Goal: Task Accomplishment & Management: Complete application form

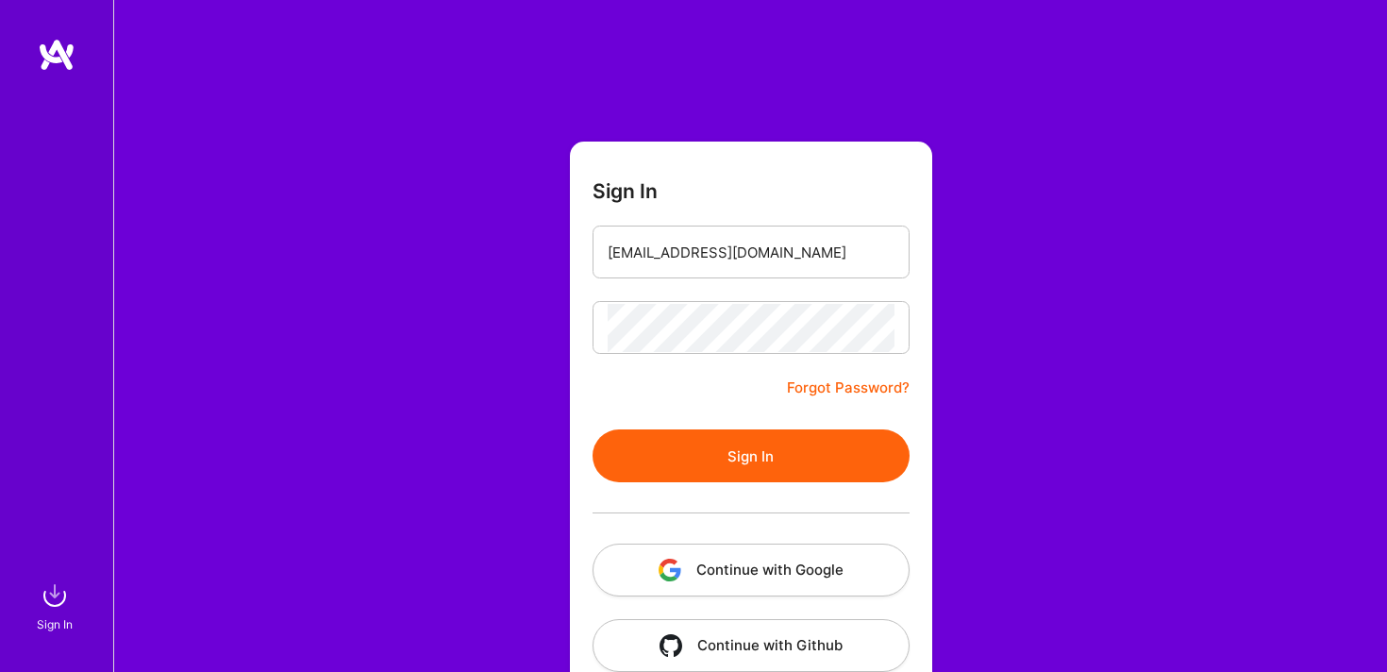
click at [593, 429] on button "Sign In" at bounding box center [751, 455] width 317 height 53
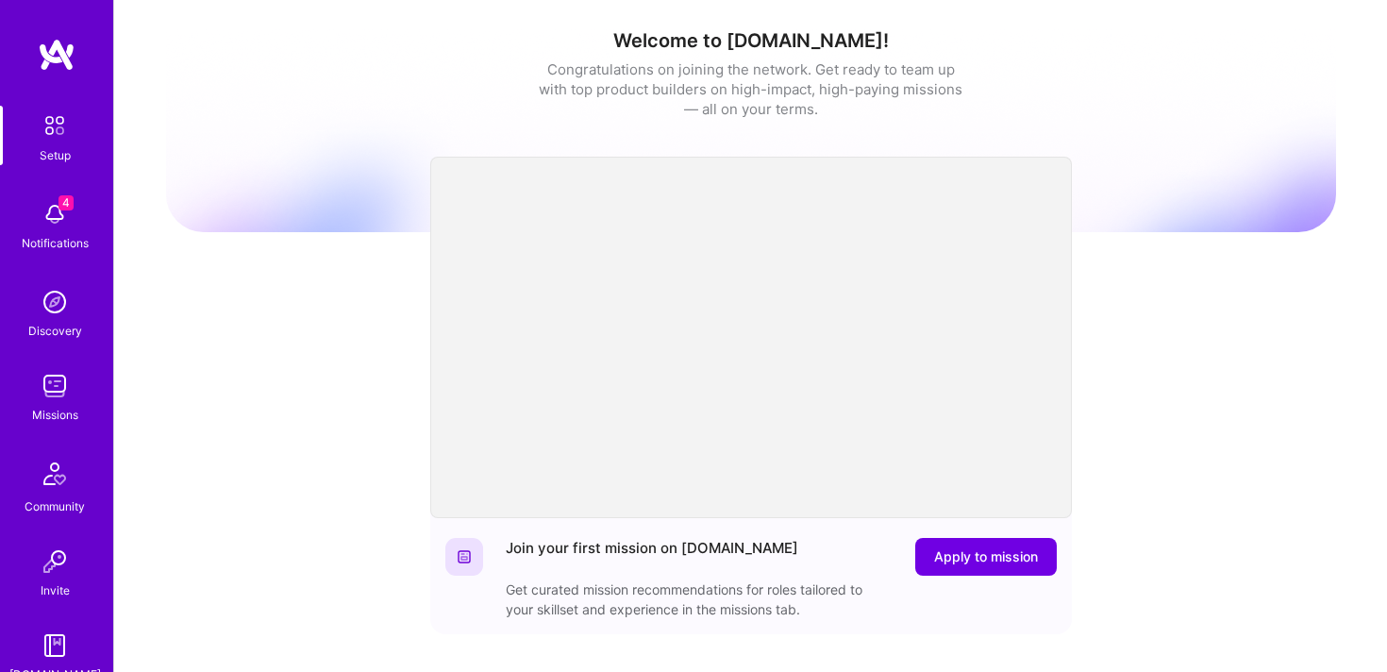
click at [65, 395] on img at bounding box center [55, 386] width 38 height 38
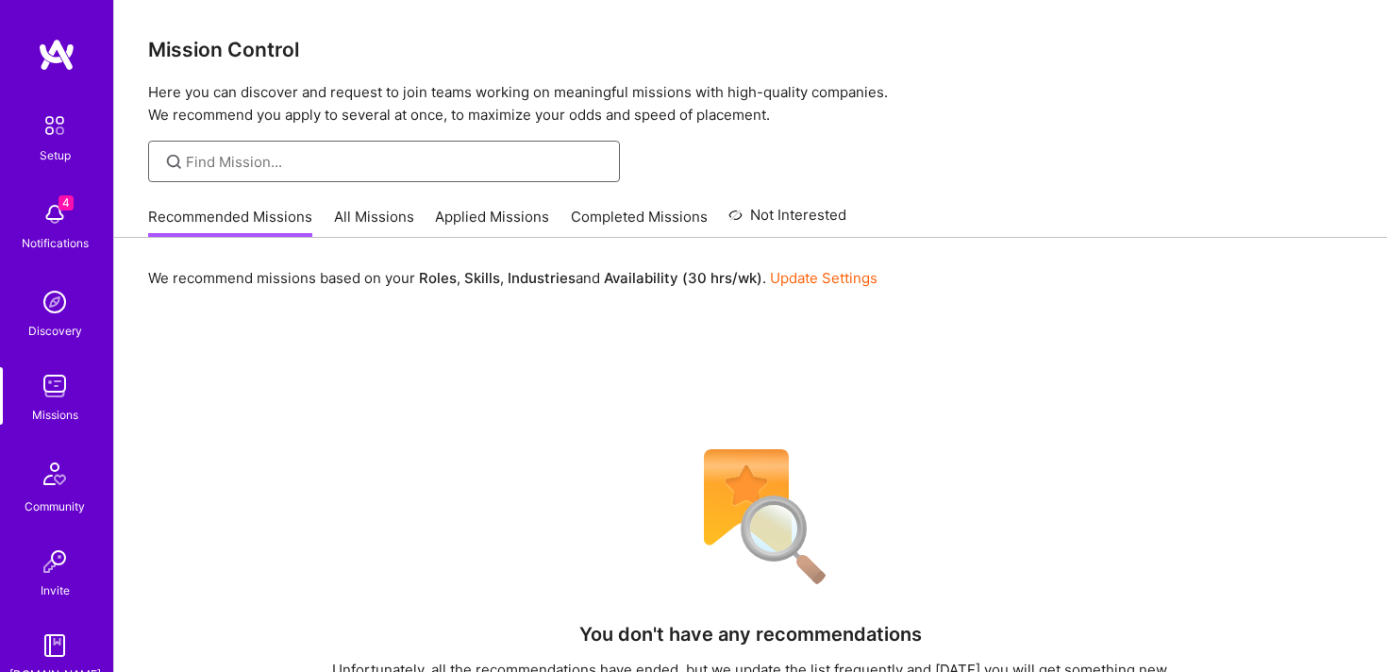
click at [473, 169] on input at bounding box center [396, 162] width 420 height 20
type input "product manager"
click at [342, 226] on link "All Missions" at bounding box center [374, 222] width 80 height 31
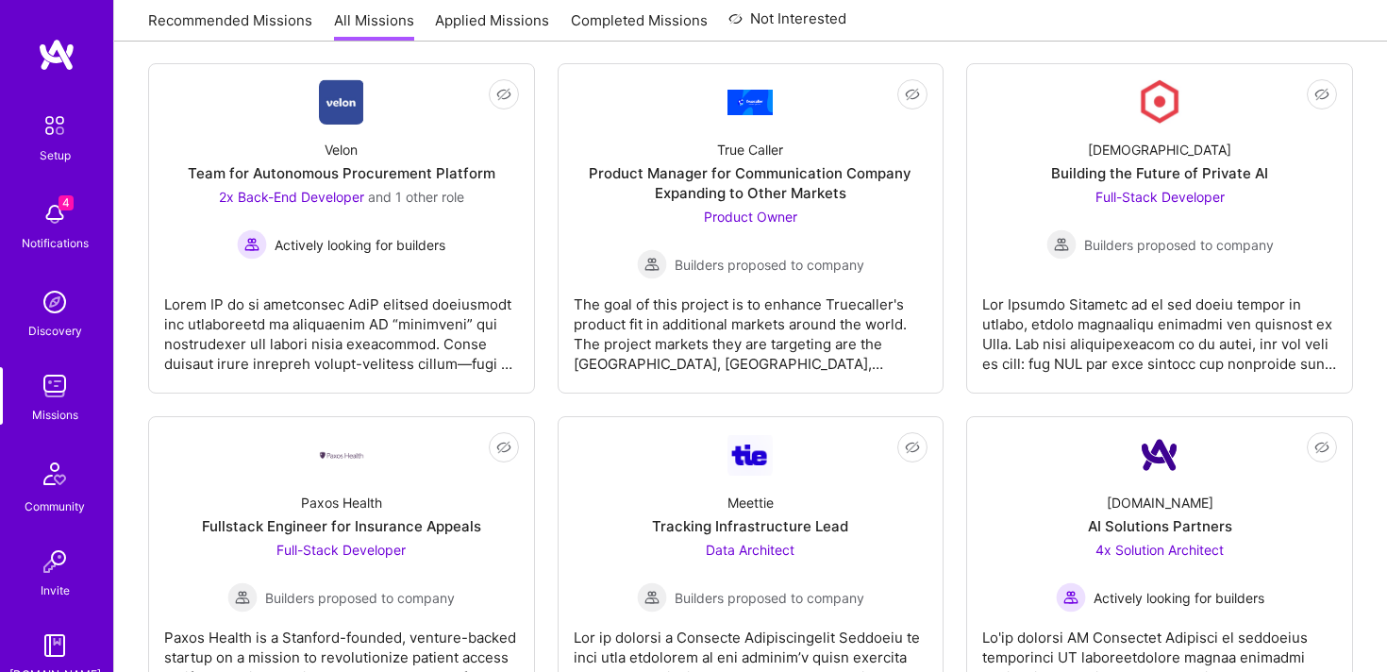
scroll to position [4107, 0]
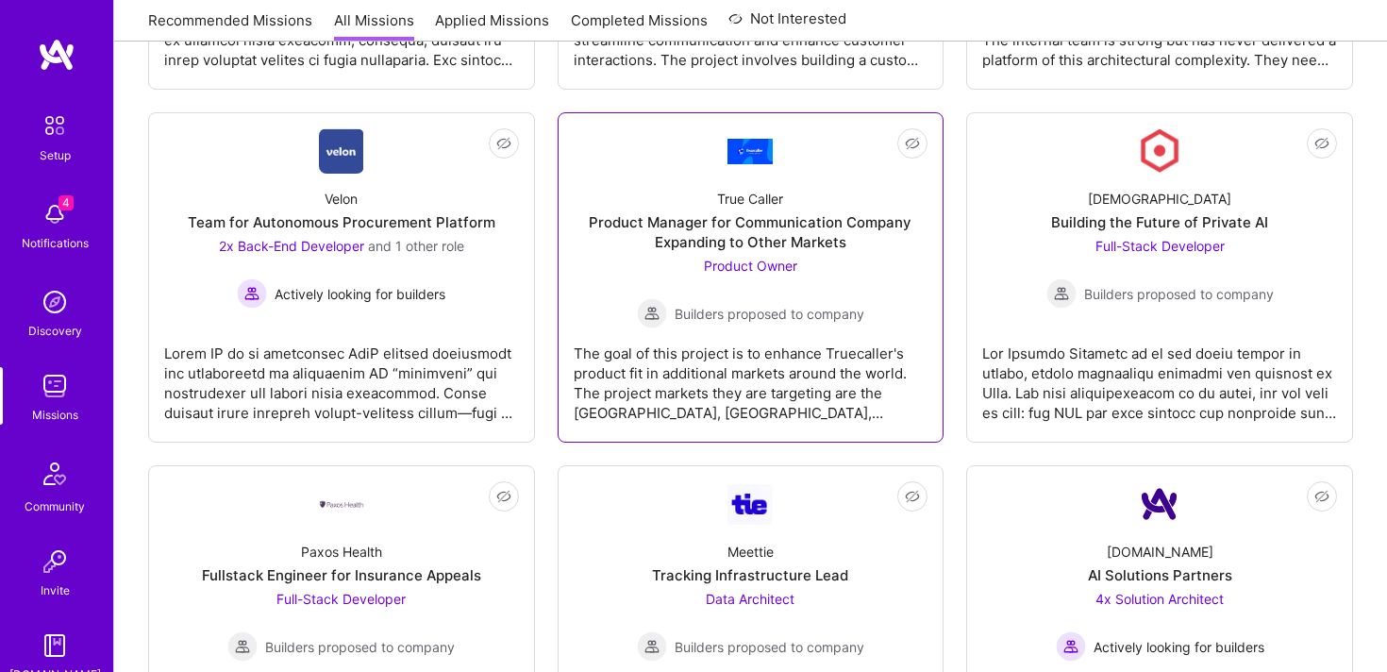
click at [761, 226] on div "Product Manager for Communication Company Expanding to Other Markets" at bounding box center [751, 232] width 355 height 40
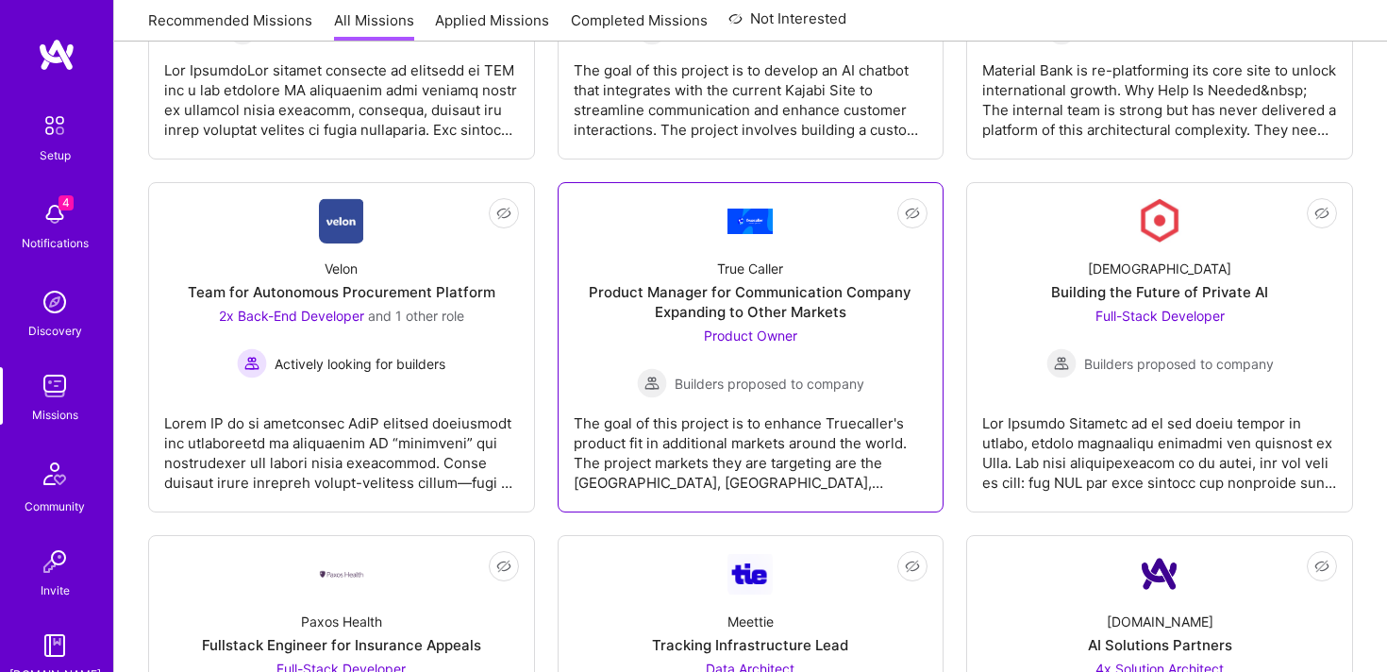
scroll to position [175, 0]
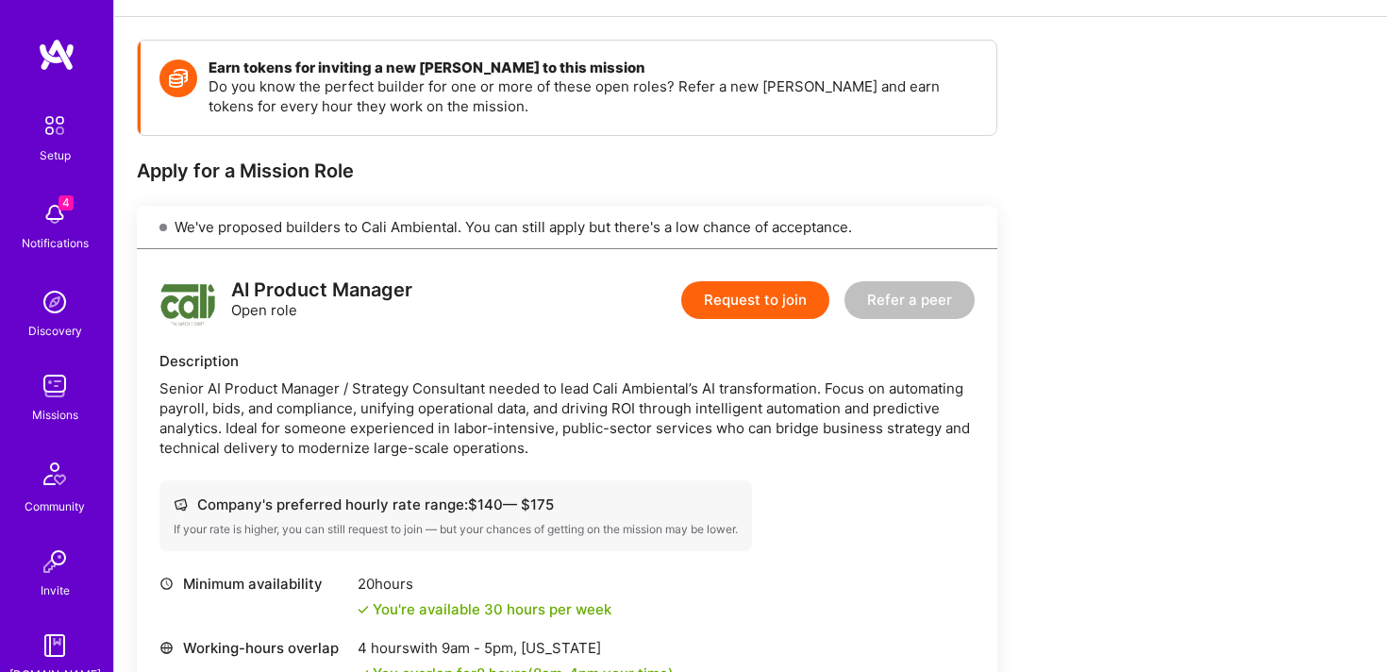
scroll to position [299, 0]
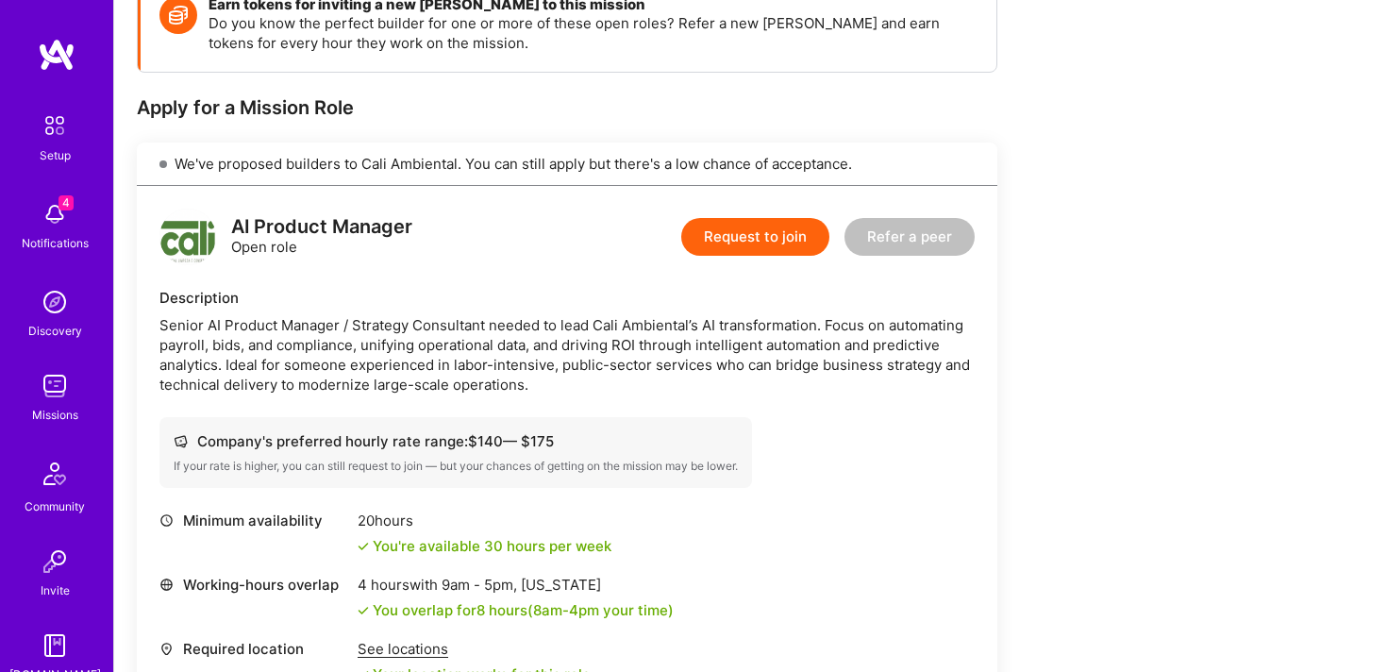
click at [734, 228] on button "Request to join" at bounding box center [755, 237] width 148 height 38
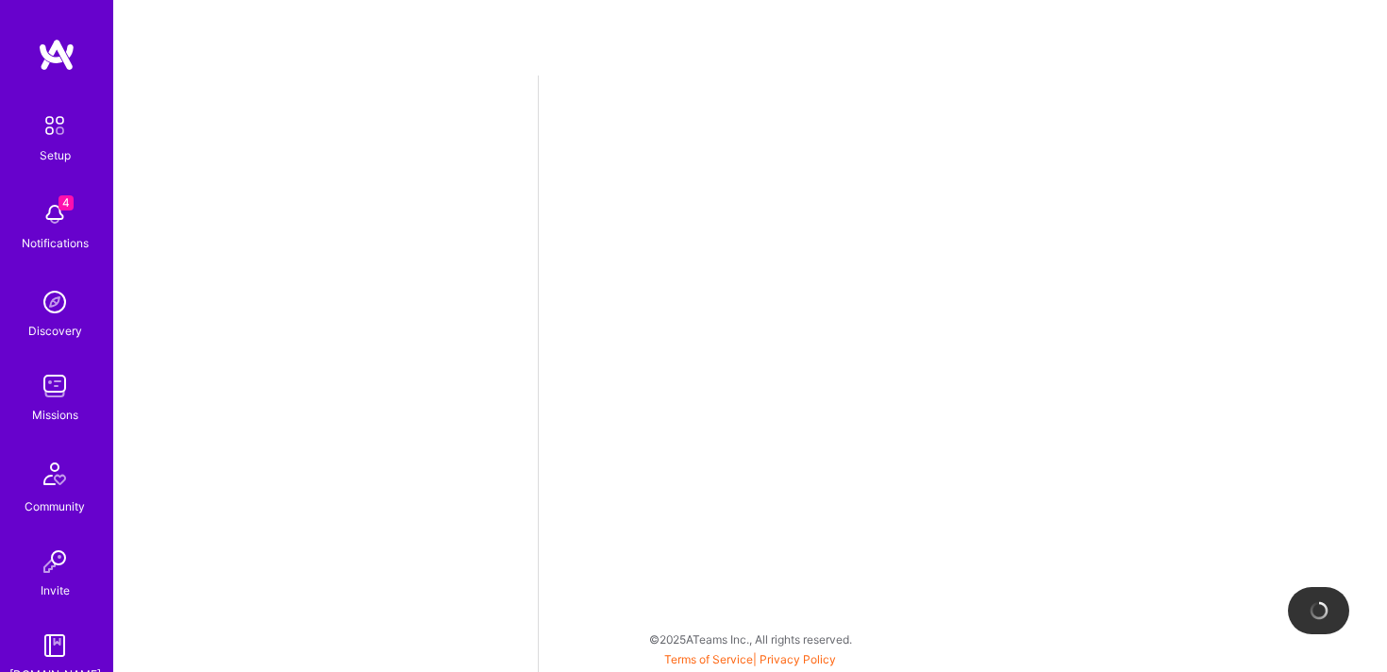
select select "US"
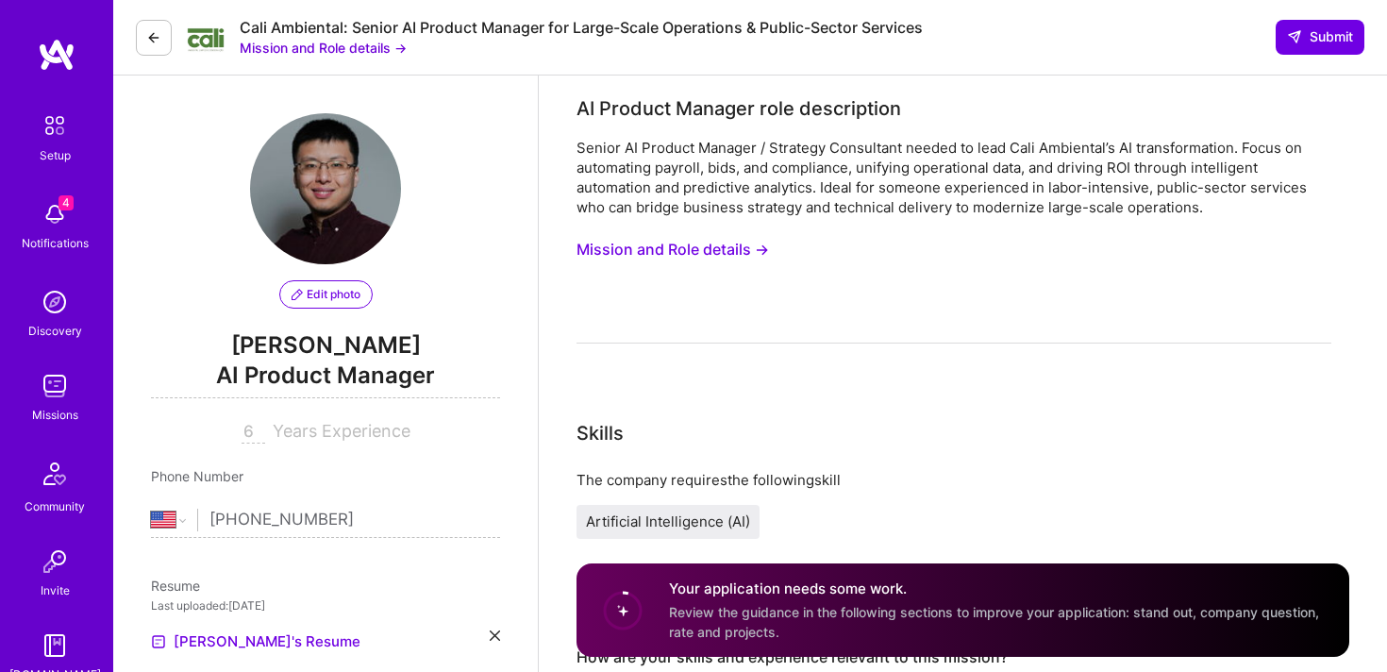
click at [680, 255] on button "Mission and Role details →" at bounding box center [673, 249] width 192 height 35
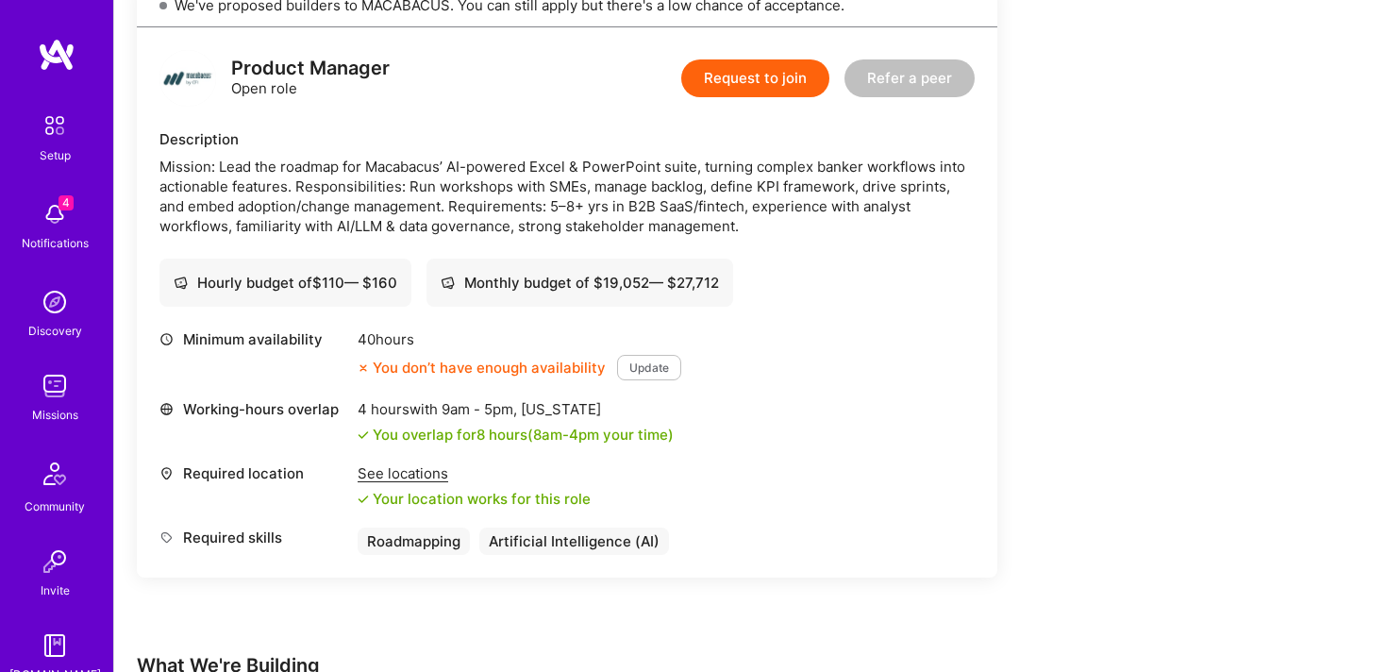
scroll to position [621, 0]
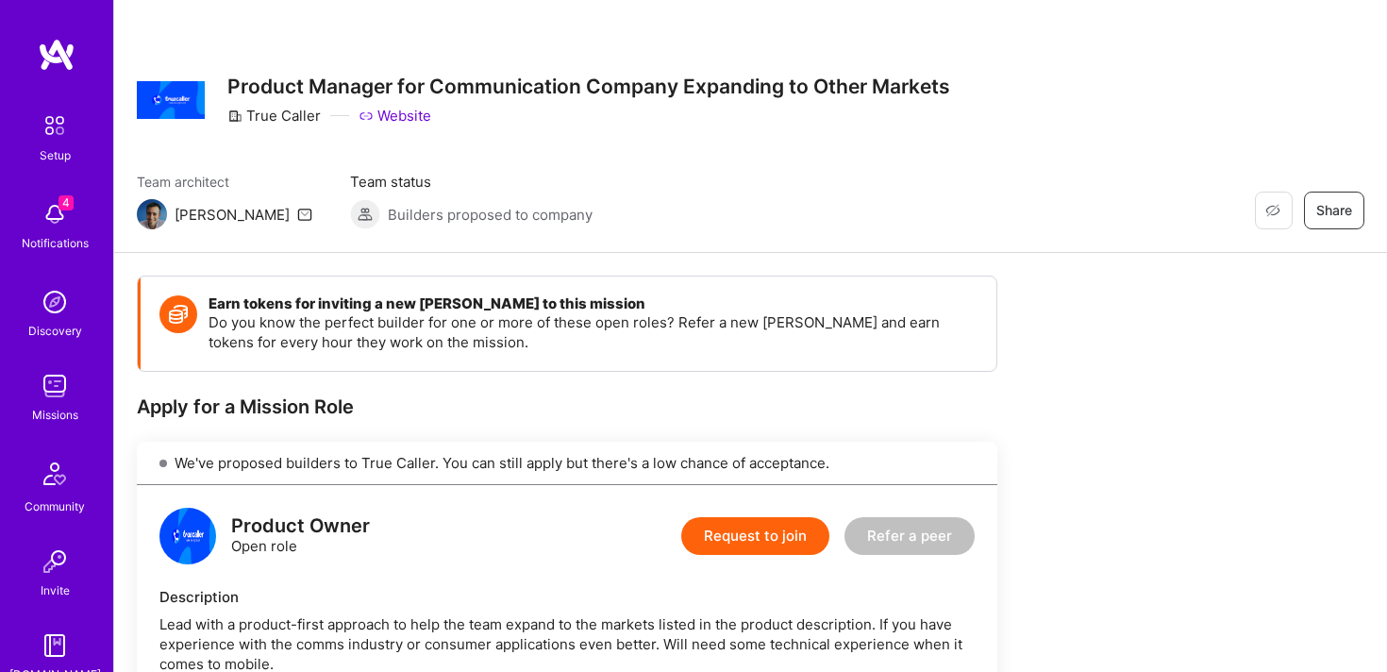
scroll to position [203, 0]
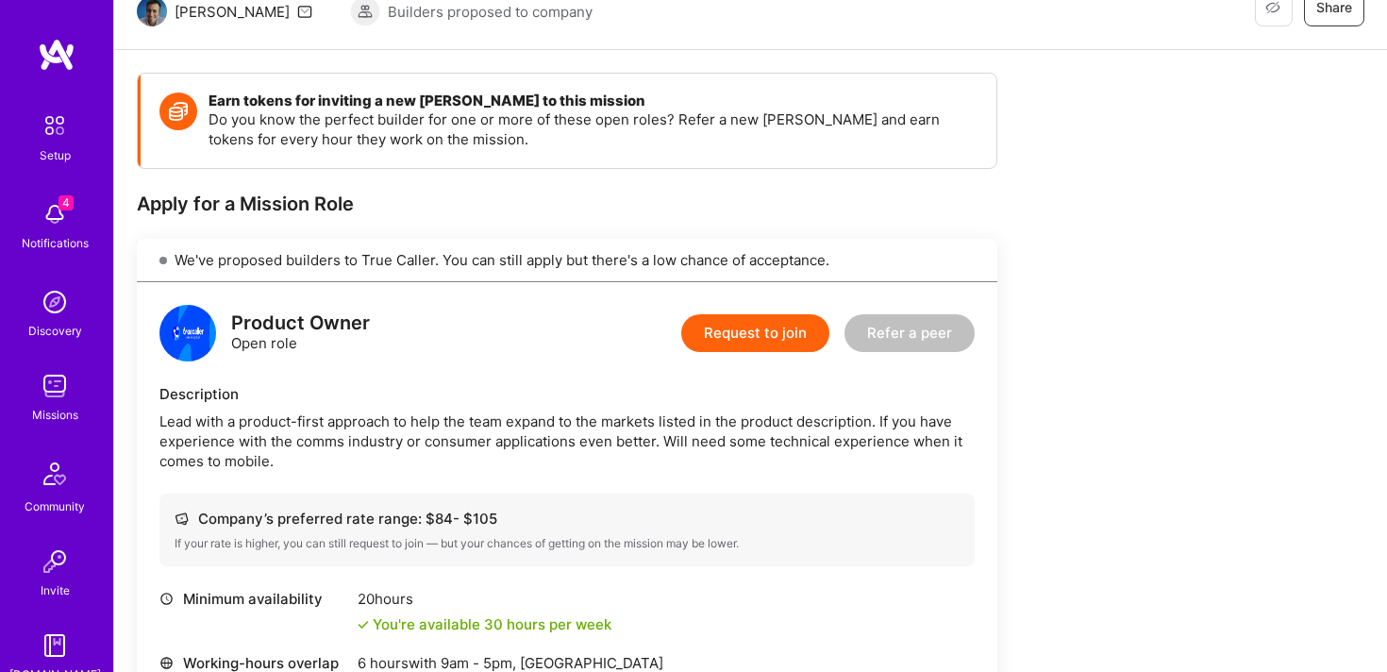
click at [754, 343] on button "Request to join" at bounding box center [755, 333] width 148 height 38
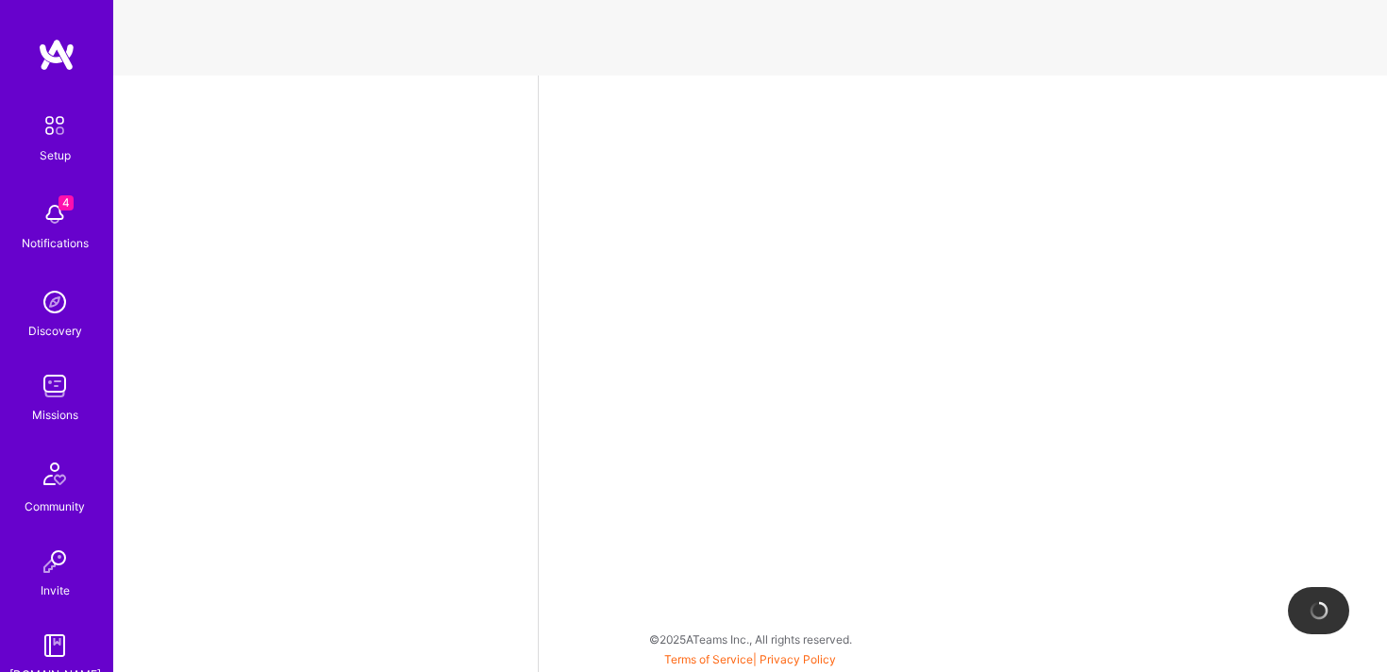
select select "US"
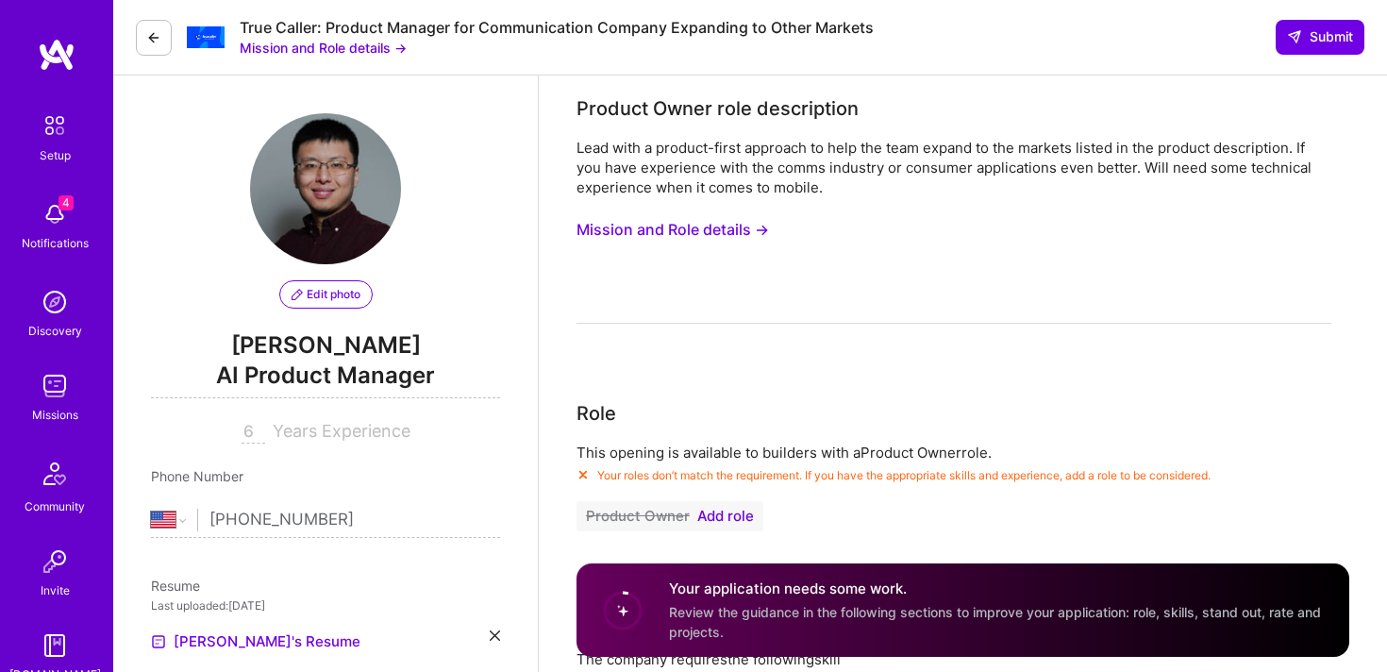
scroll to position [215, 0]
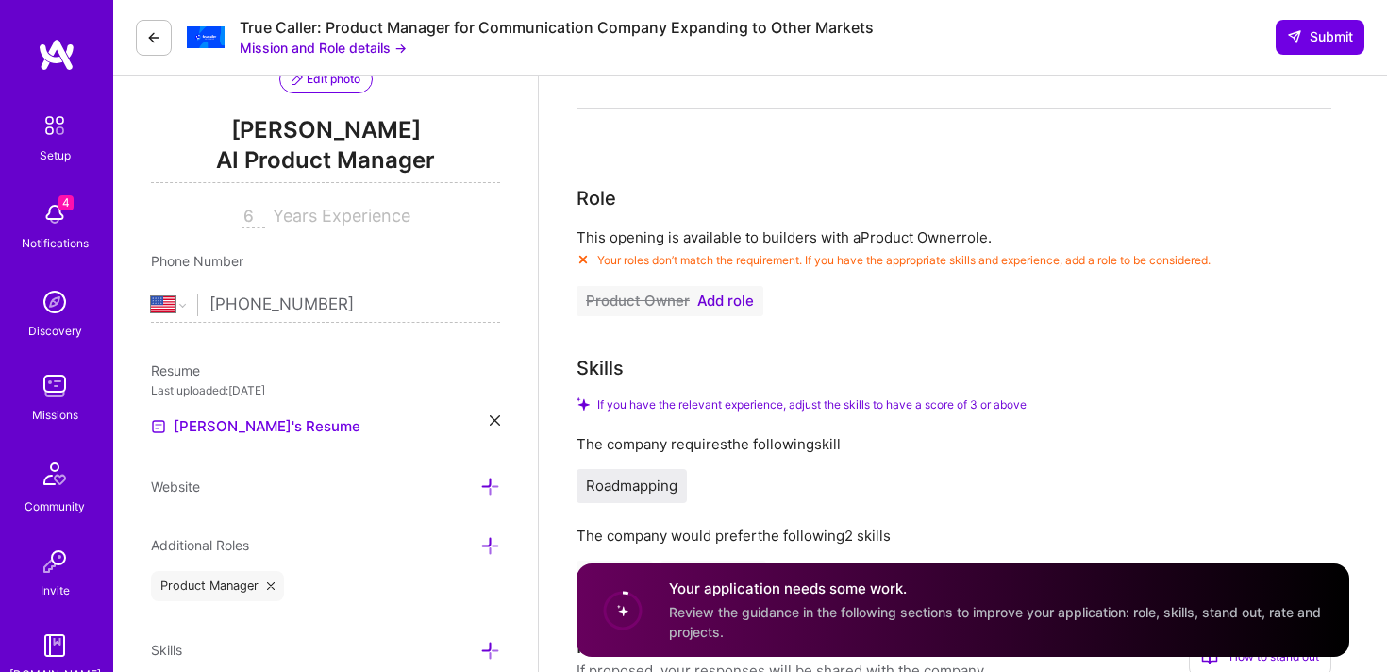
click at [729, 305] on span "Add role" at bounding box center [725, 300] width 57 height 15
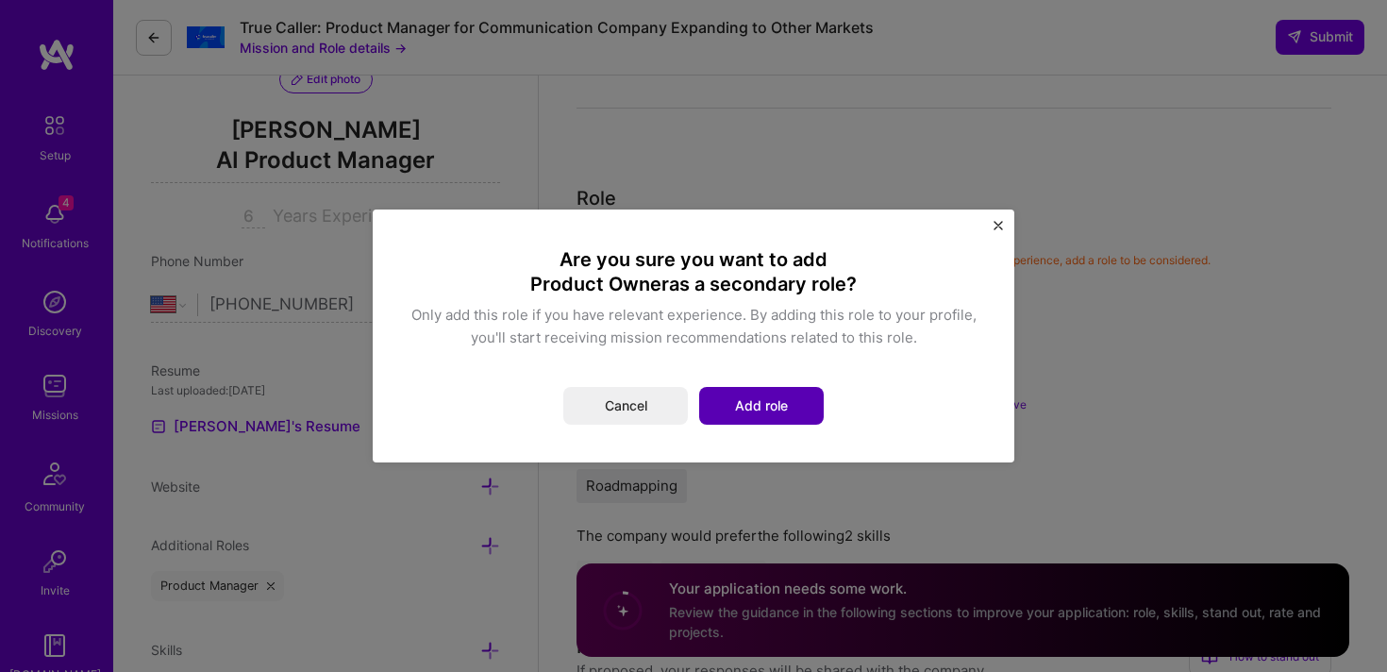
click at [761, 408] on button "Add role" at bounding box center [761, 406] width 125 height 38
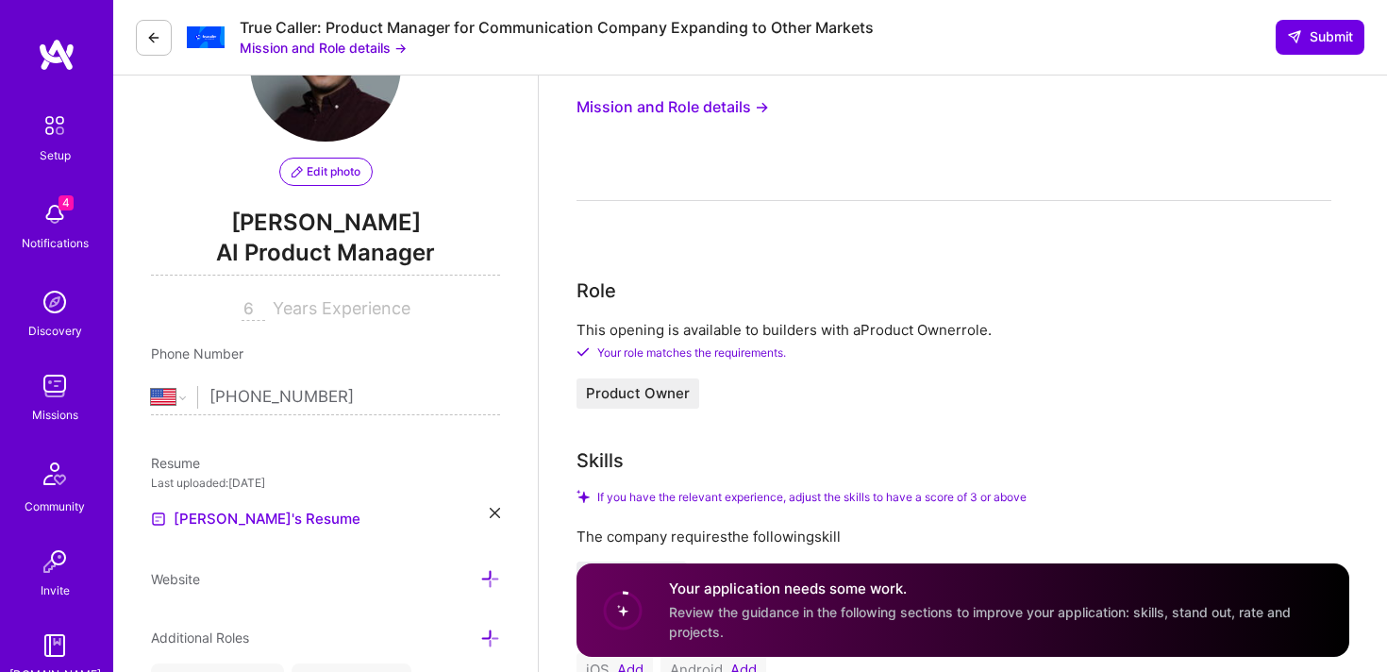
scroll to position [377, 0]
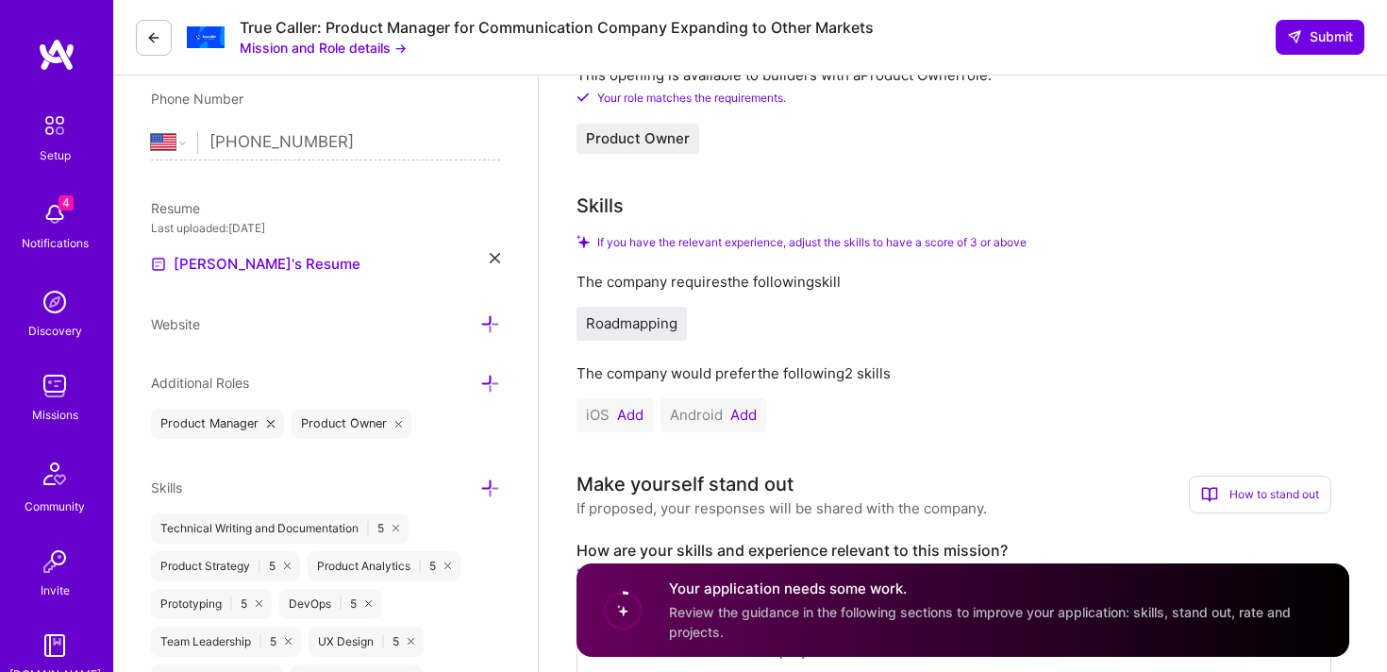
click at [636, 416] on button "Add" at bounding box center [630, 415] width 26 height 15
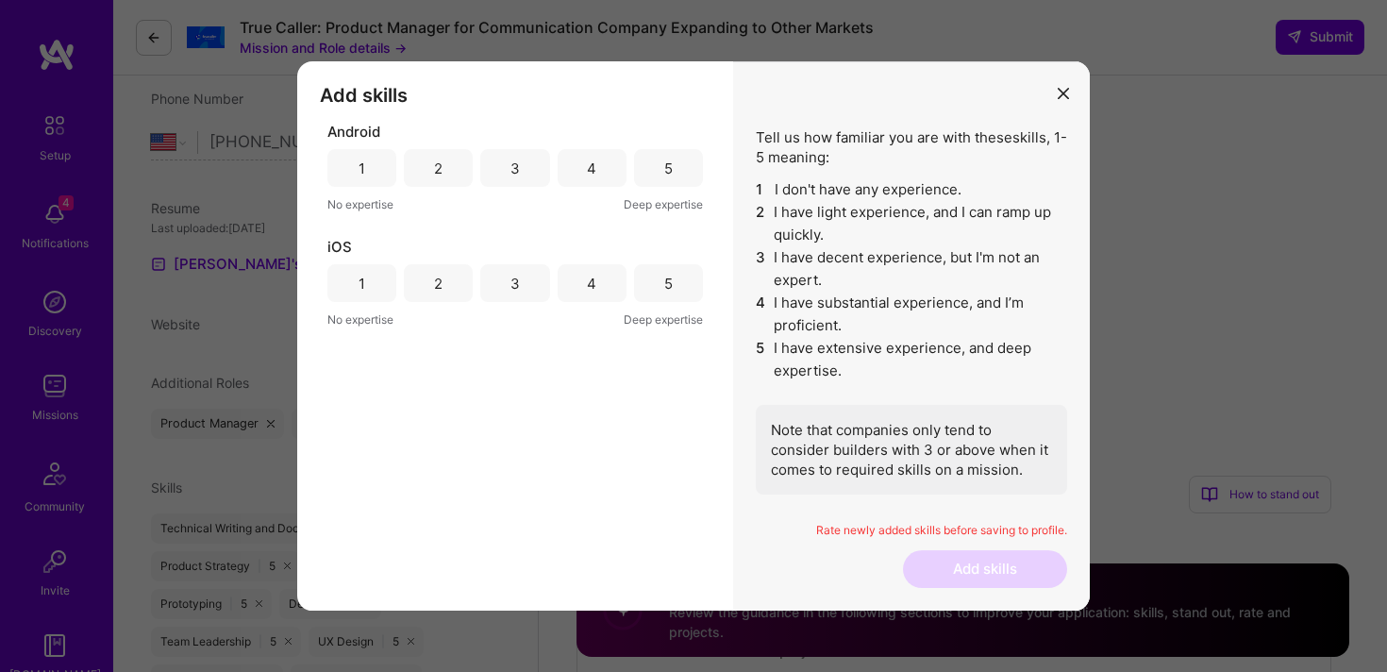
click at [647, 156] on div "5" at bounding box center [668, 168] width 69 height 38
click at [668, 292] on div "5" at bounding box center [668, 284] width 8 height 20
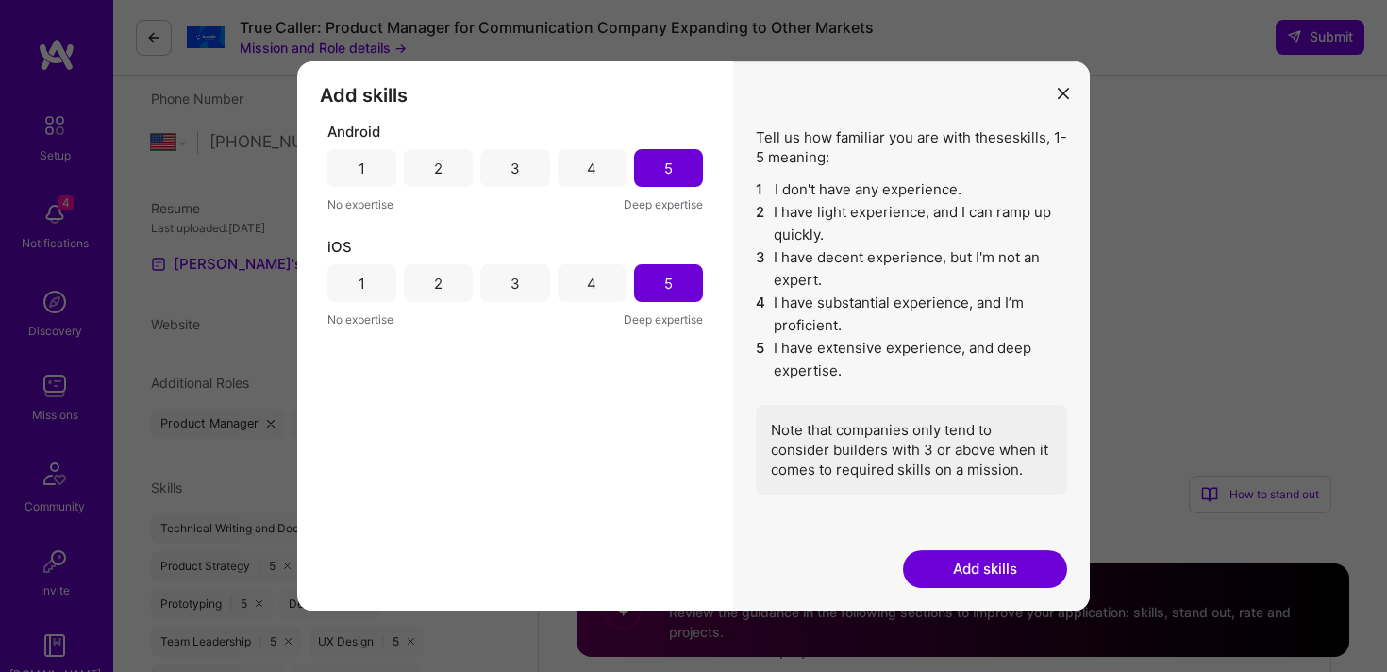
click at [1043, 577] on button "Add skills" at bounding box center [985, 569] width 164 height 38
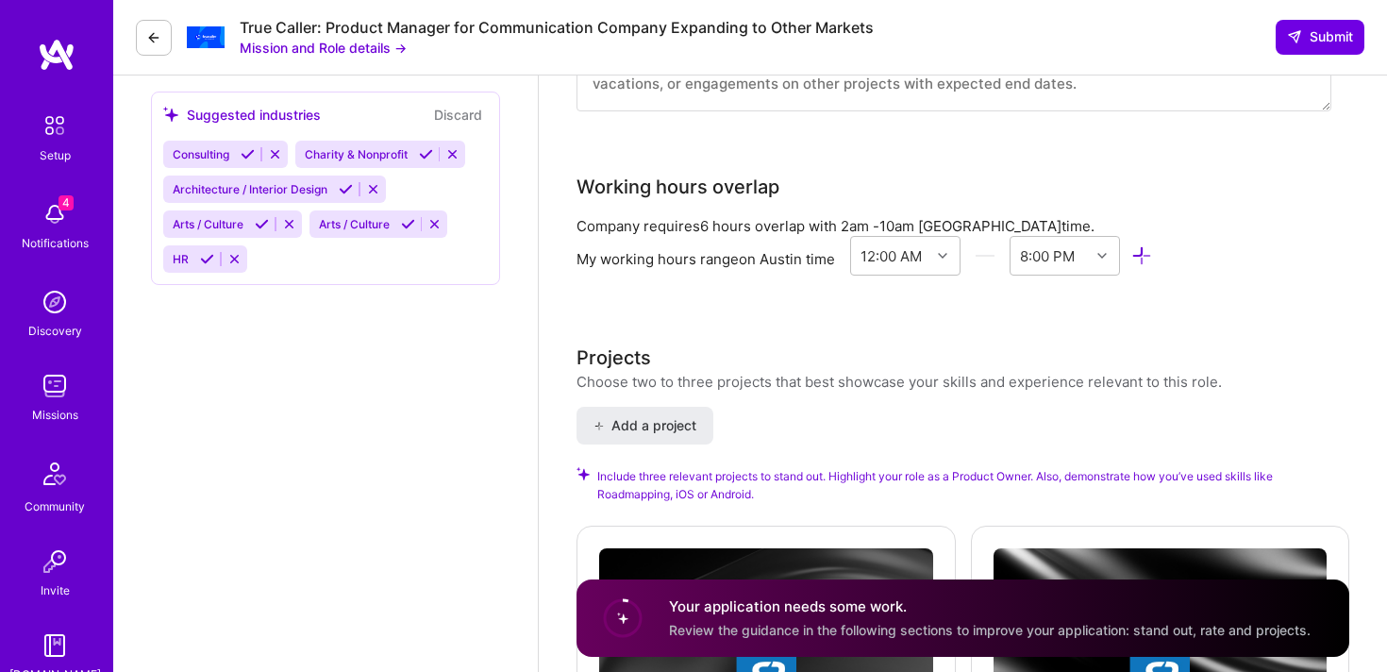
scroll to position [1648, 0]
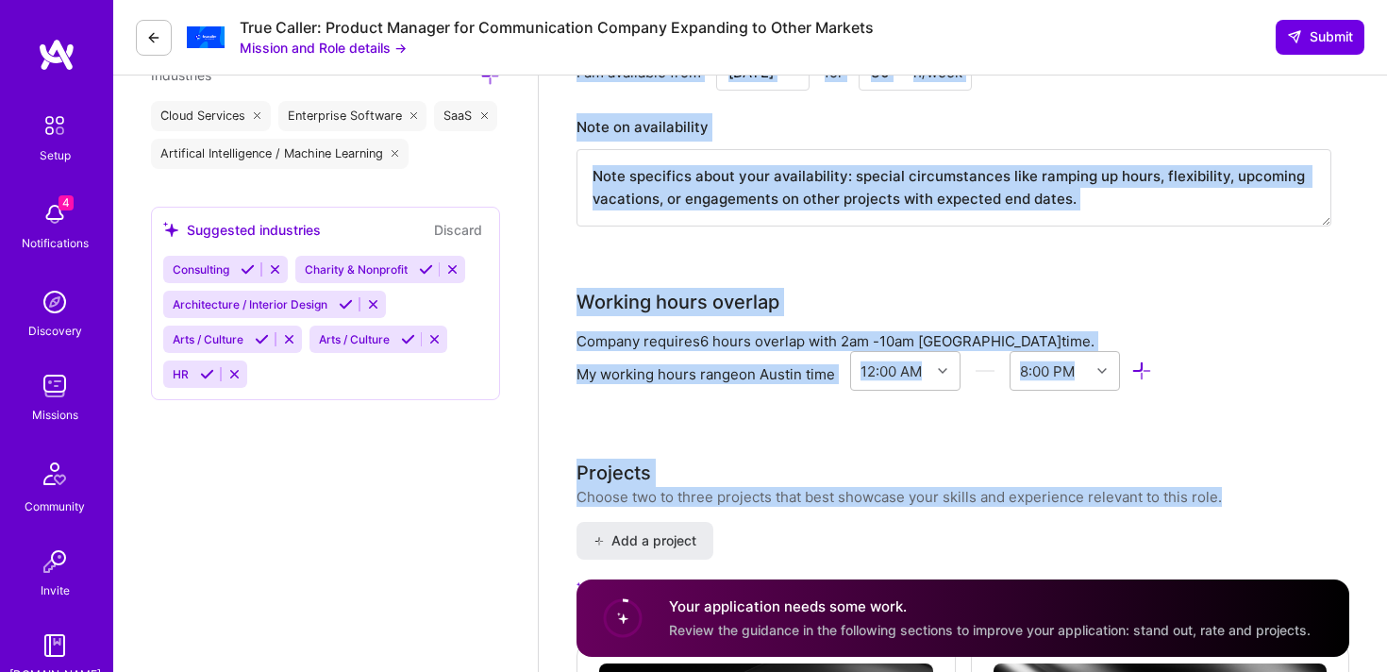
drag, startPoint x: 576, startPoint y: 106, endPoint x: 1033, endPoint y: 523, distance: 619.2
click at [1033, 523] on div "Product Owner role description Lead with a product-first approach to help the t…" at bounding box center [963, 43] width 773 height 3195
copy div "Loremip Dolor sita consectetur Adip elit s doeiusm-tempo incididu ut labo etd m…"
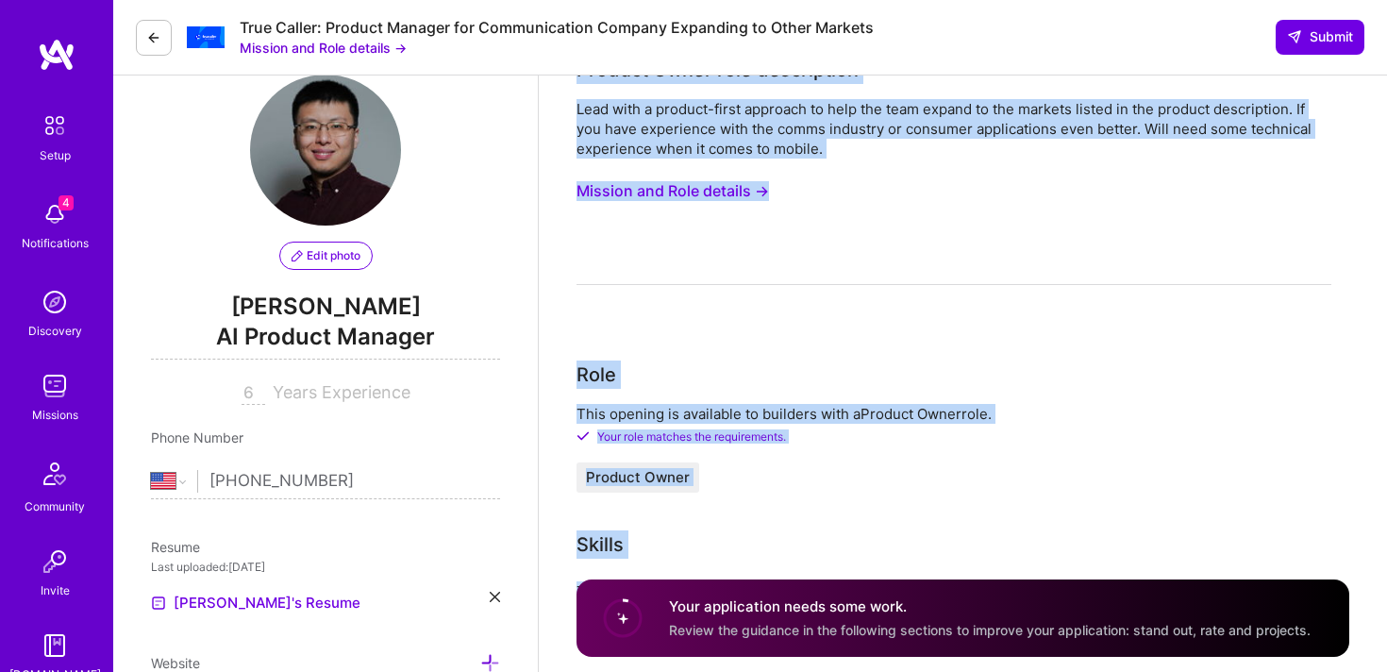
scroll to position [0, 0]
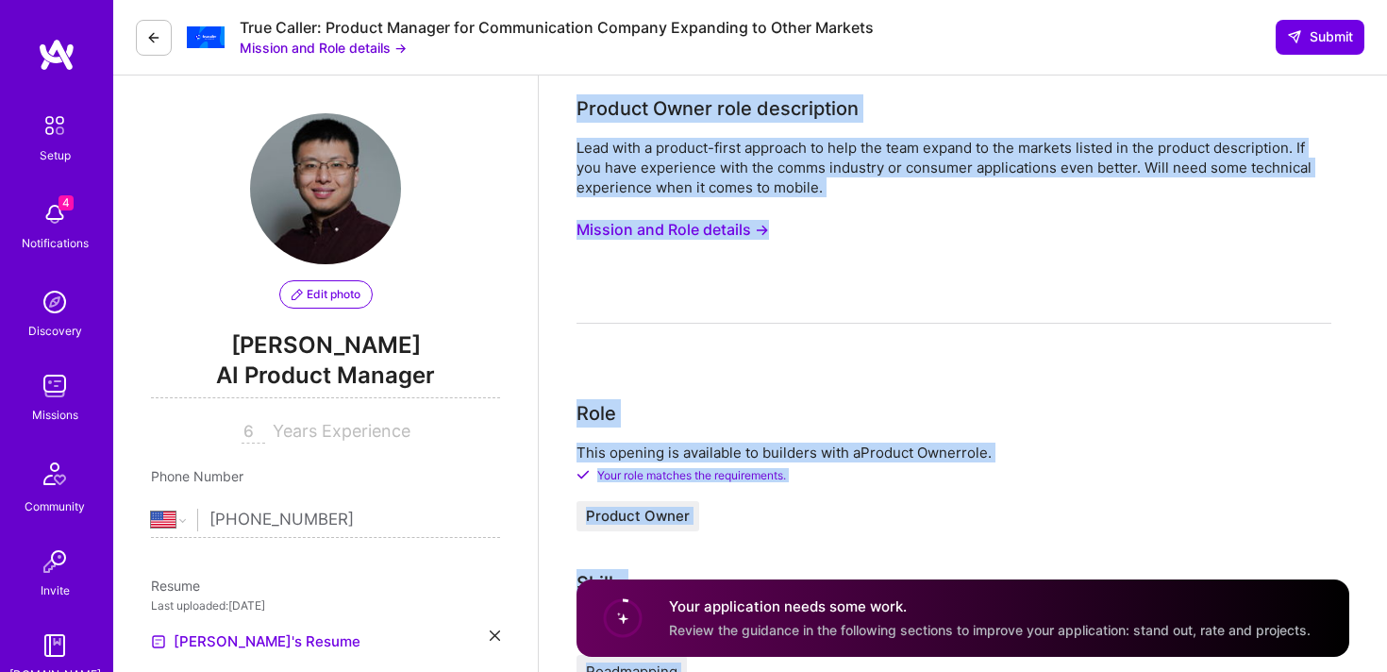
click at [311, 48] on button "Mission and Role details →" at bounding box center [323, 48] width 167 height 20
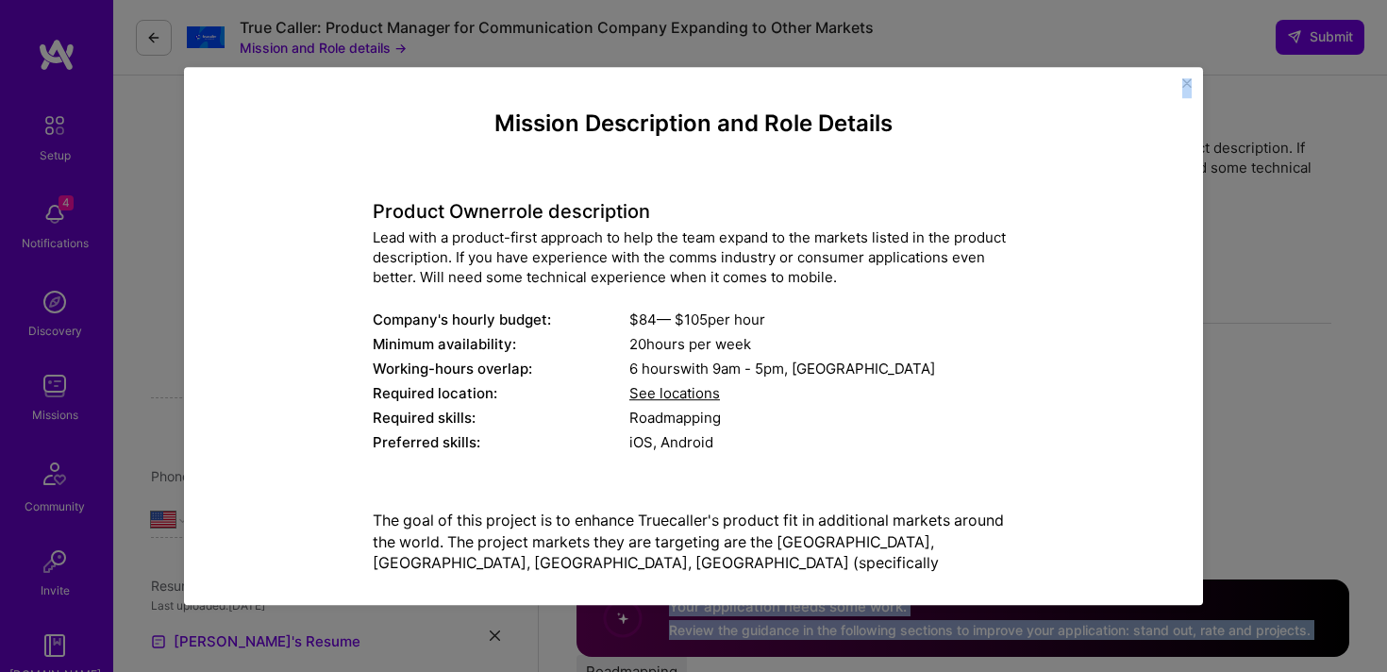
scroll to position [227, 0]
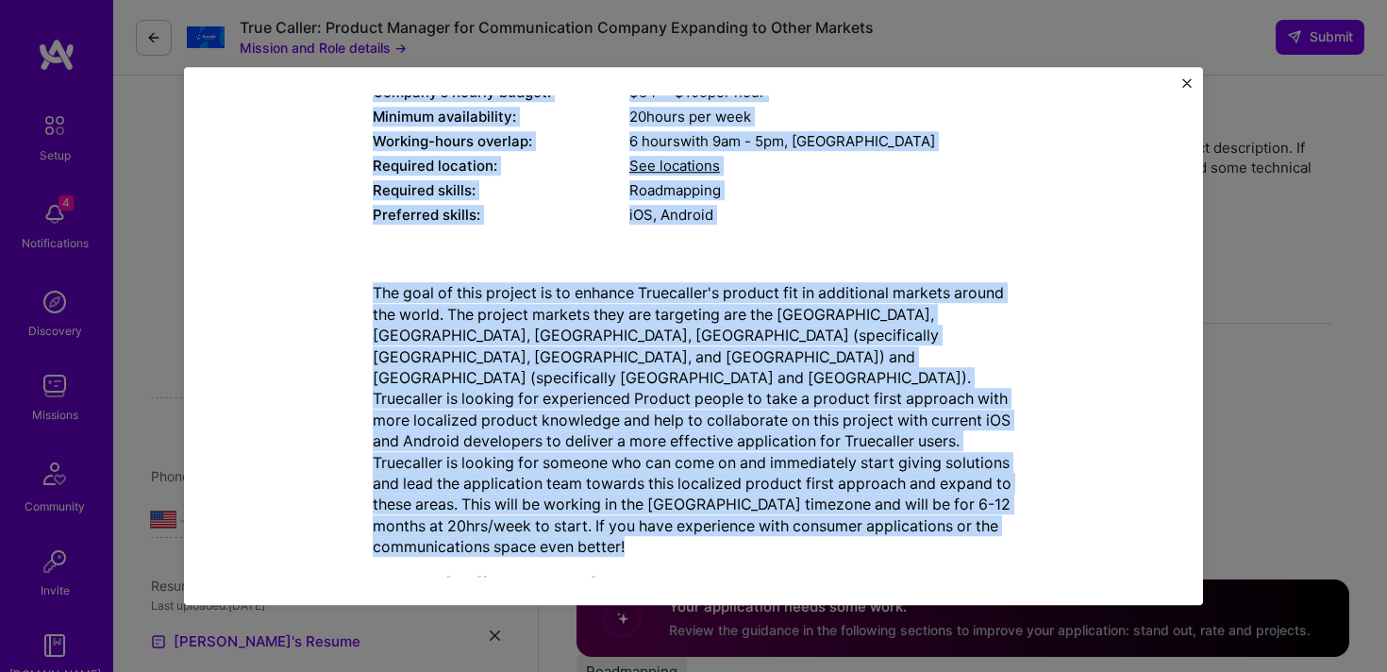
drag, startPoint x: 483, startPoint y: 120, endPoint x: 990, endPoint y: 525, distance: 648.6
click at [990, 525] on div "Mission Description and Role Details Product Owner role description Lead with a…" at bounding box center [694, 243] width 642 height 721
copy div "Loremip Dolorsitame con Adip Elitsed Doeiusm Tempo inci utlaboreetd Magn aliq e…"
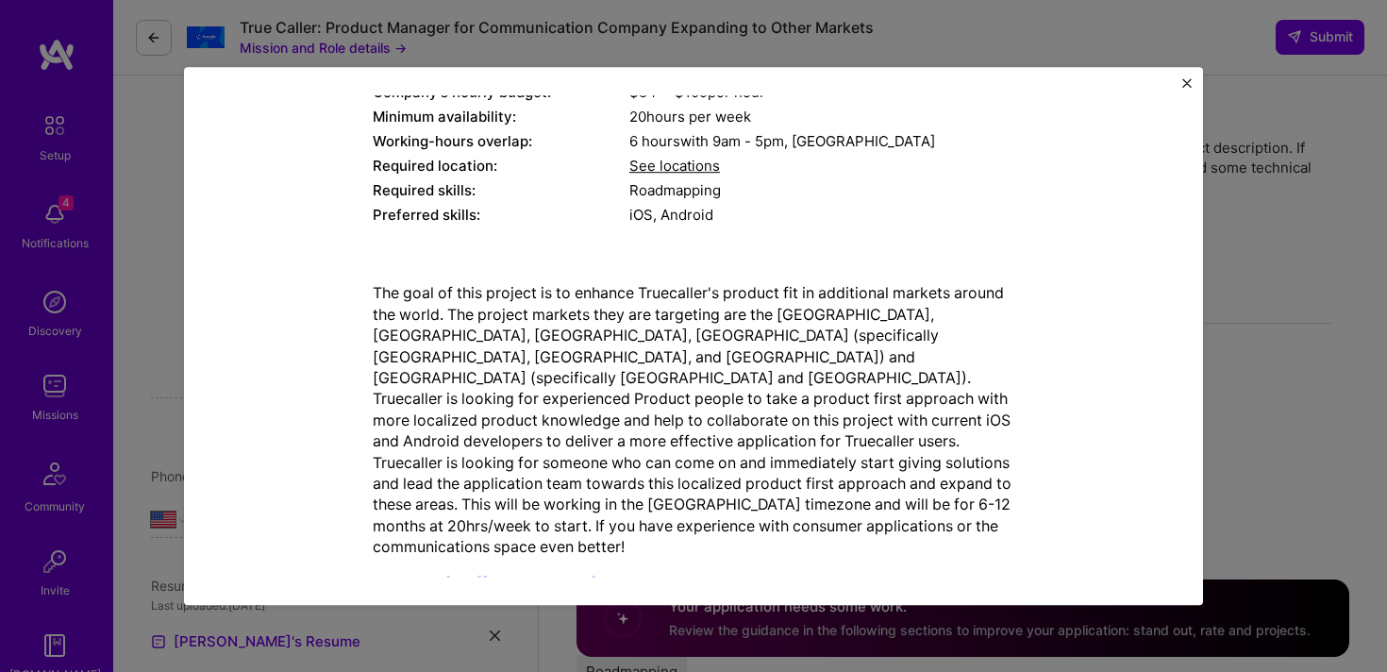
click at [1354, 158] on div "Mission Description and Role Details Product Owner role description Lead with a…" at bounding box center [693, 336] width 1387 height 672
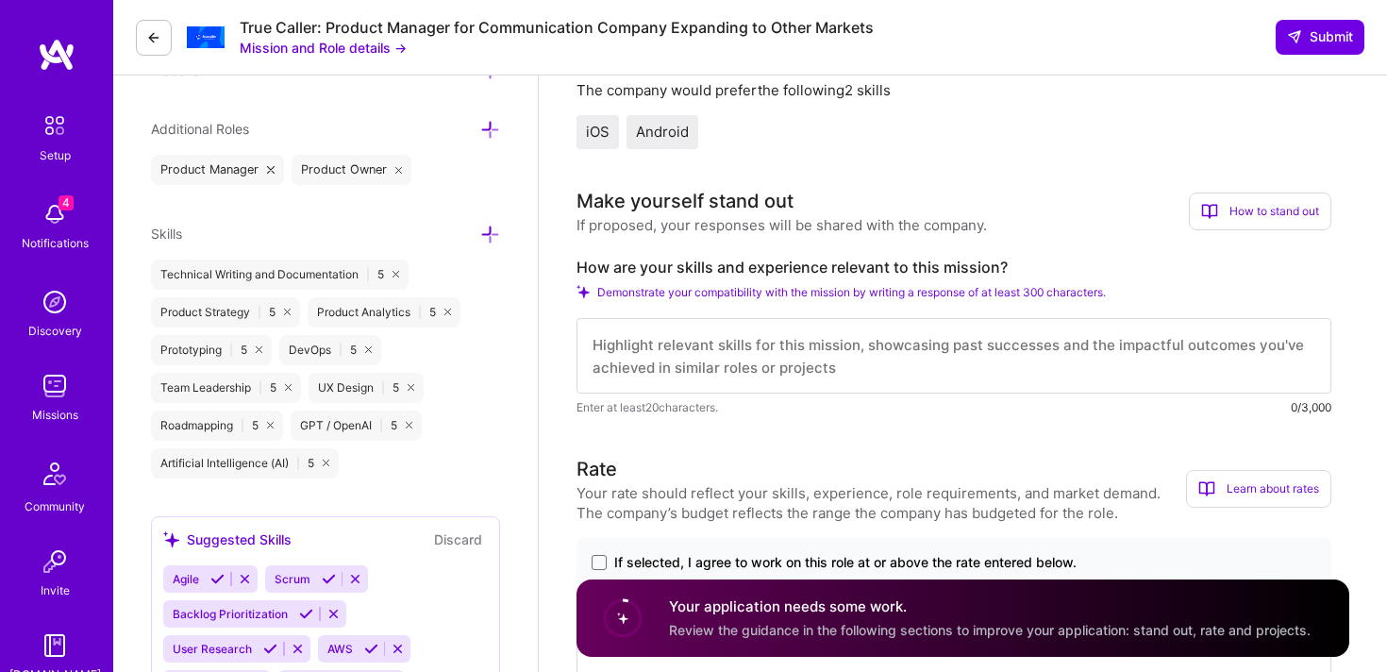
scroll to position [650, 0]
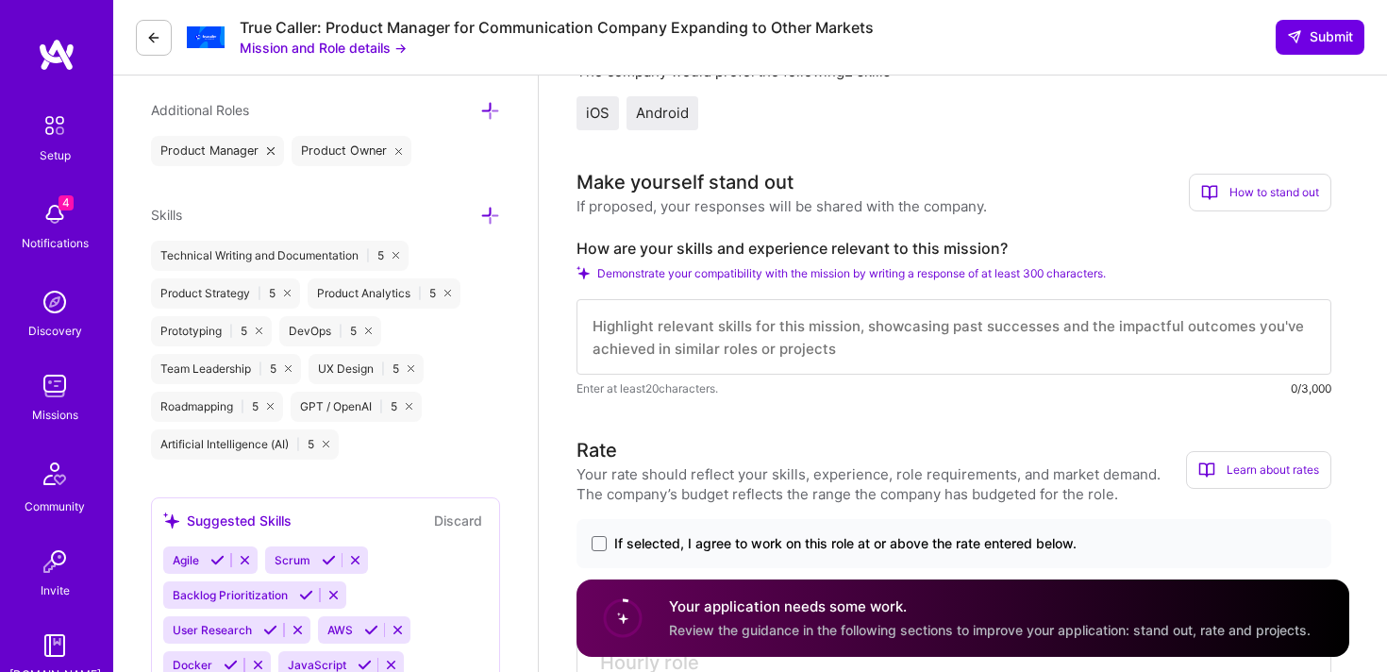
click at [857, 346] on textarea at bounding box center [954, 336] width 755 height 75
paste textarea "I bring 6+ years of product management experience leading mobile-first, consume…"
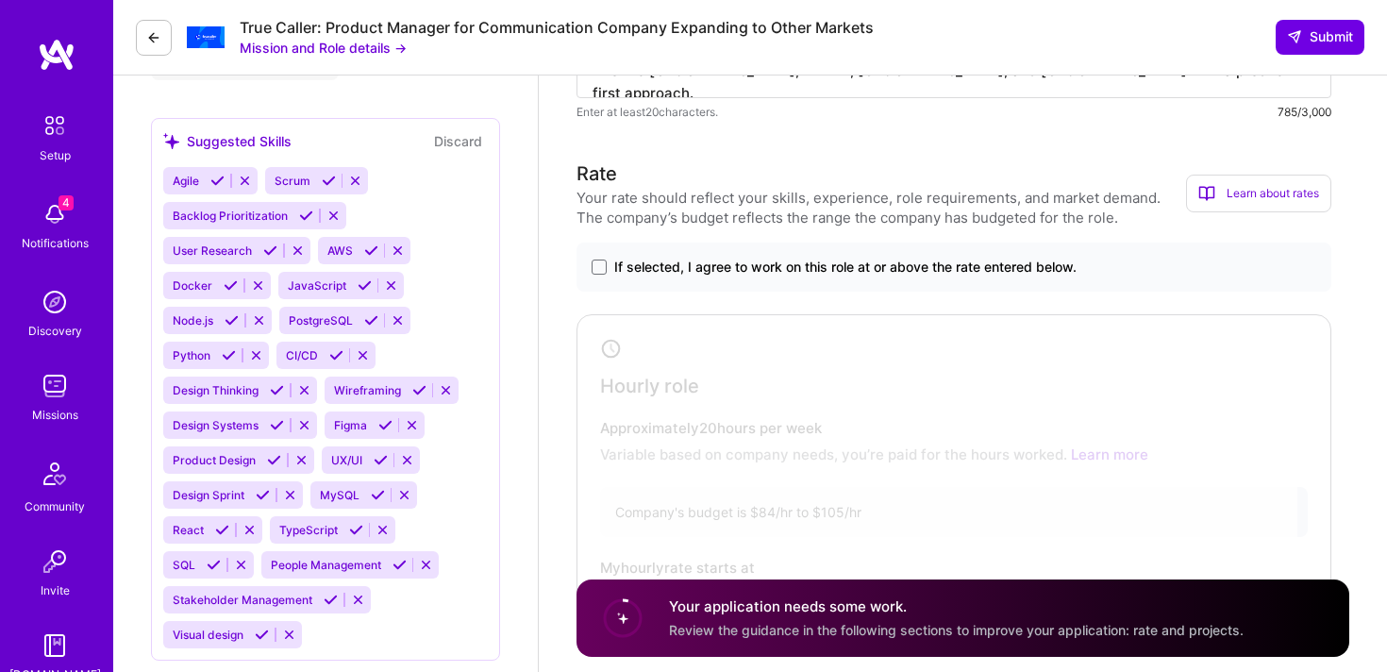
scroll to position [1072, 0]
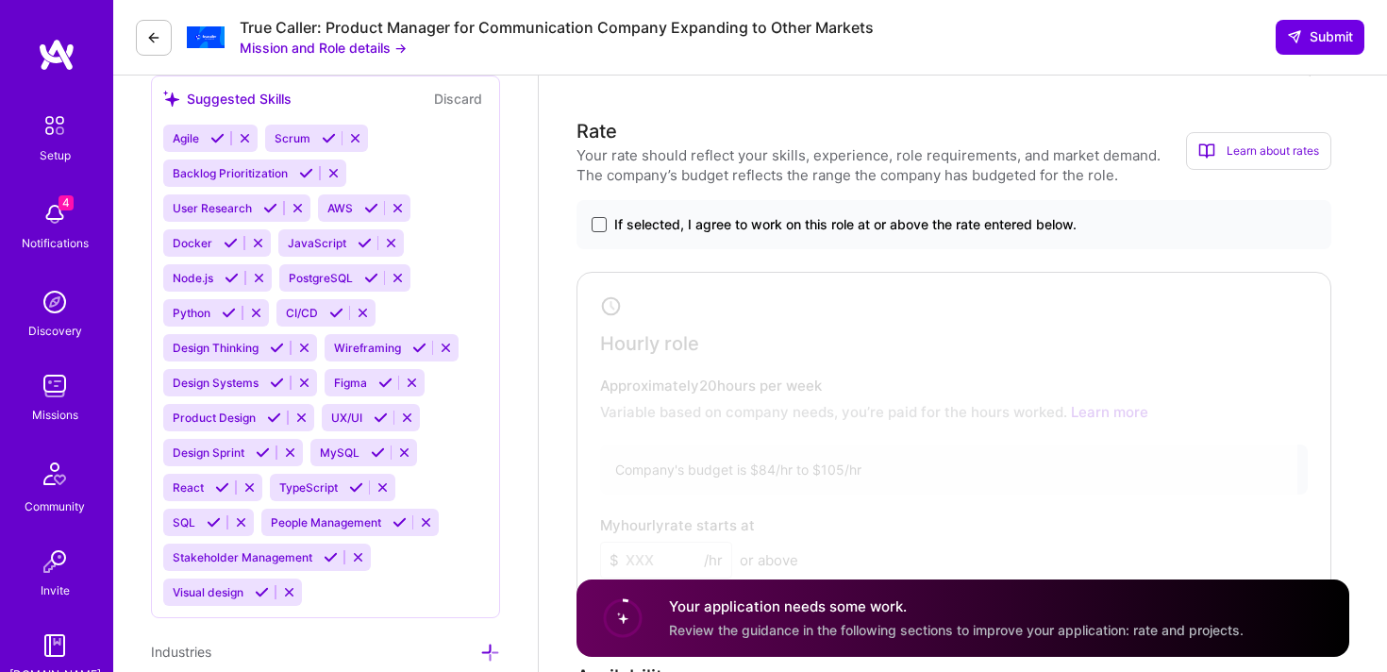
type textarea "I bring 6+ years of product management experience leading mobile-first, consume…"
click at [596, 227] on span at bounding box center [599, 224] width 15 height 15
click at [0, 0] on input "If selected, I agree to work on this role at or above the rate entered below." at bounding box center [0, 0] width 0 height 0
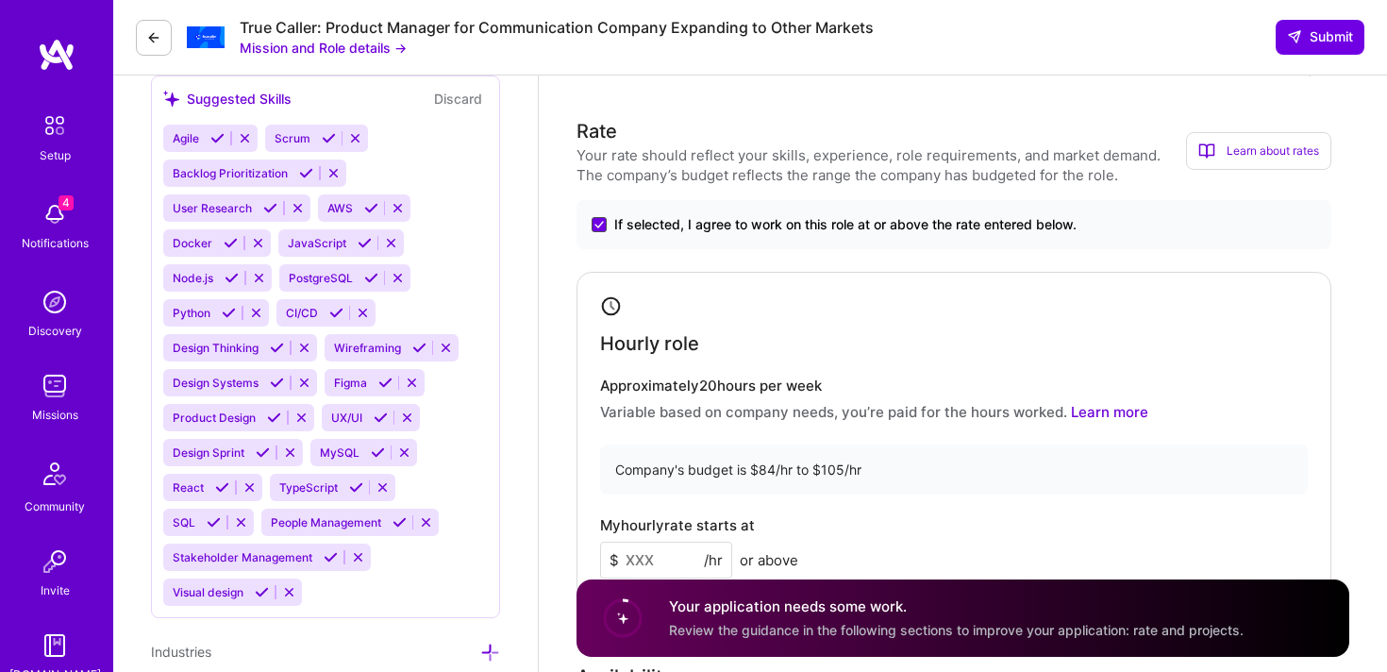
scroll to position [1318, 0]
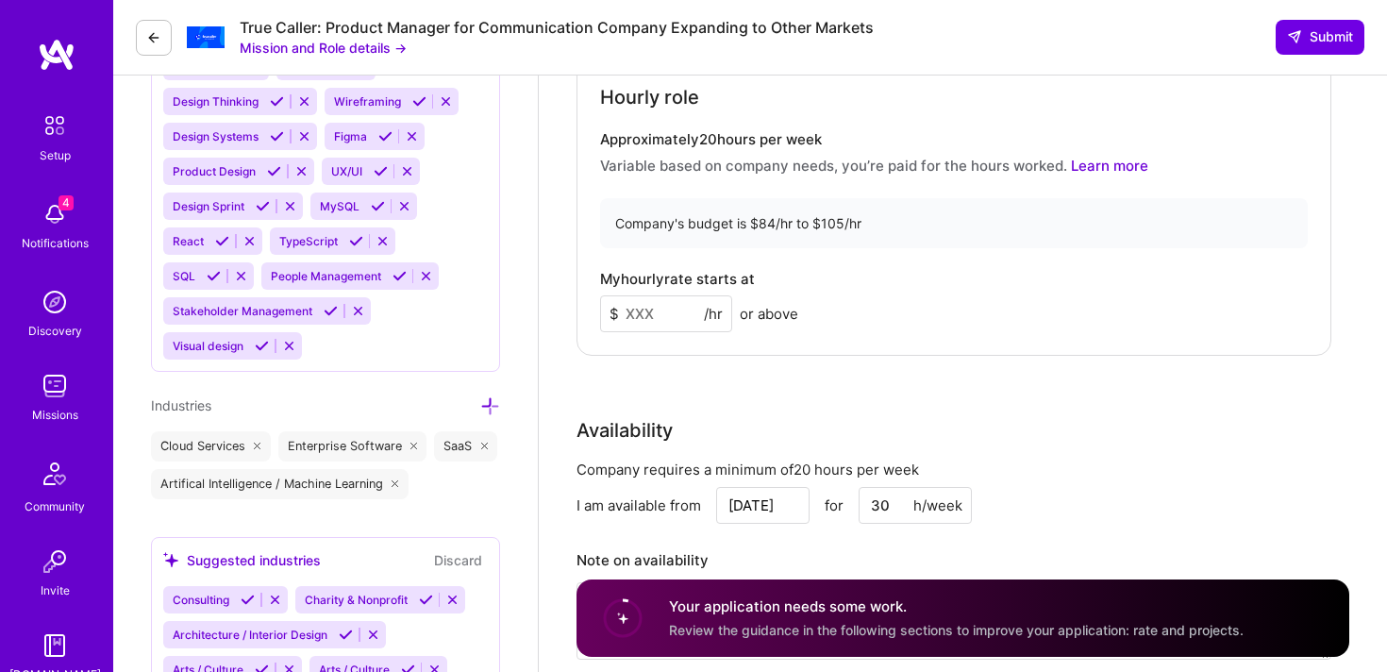
click at [644, 308] on input at bounding box center [666, 313] width 132 height 37
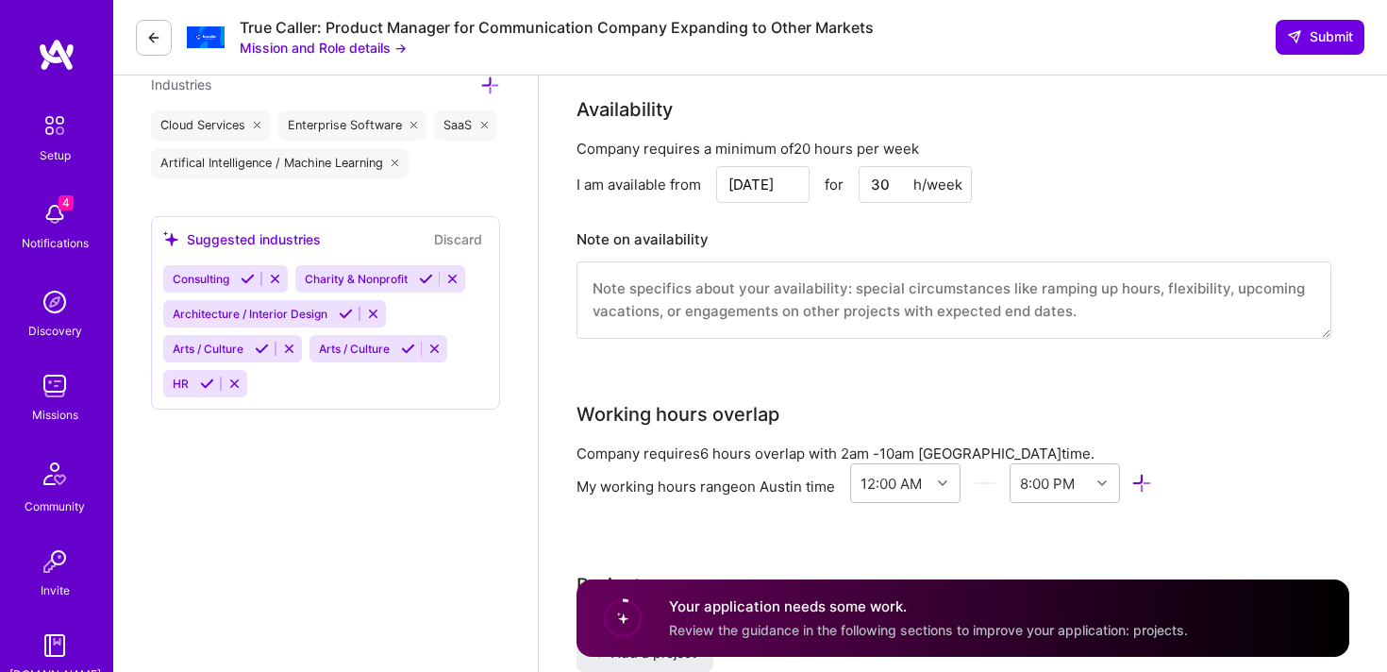
scroll to position [1748, 0]
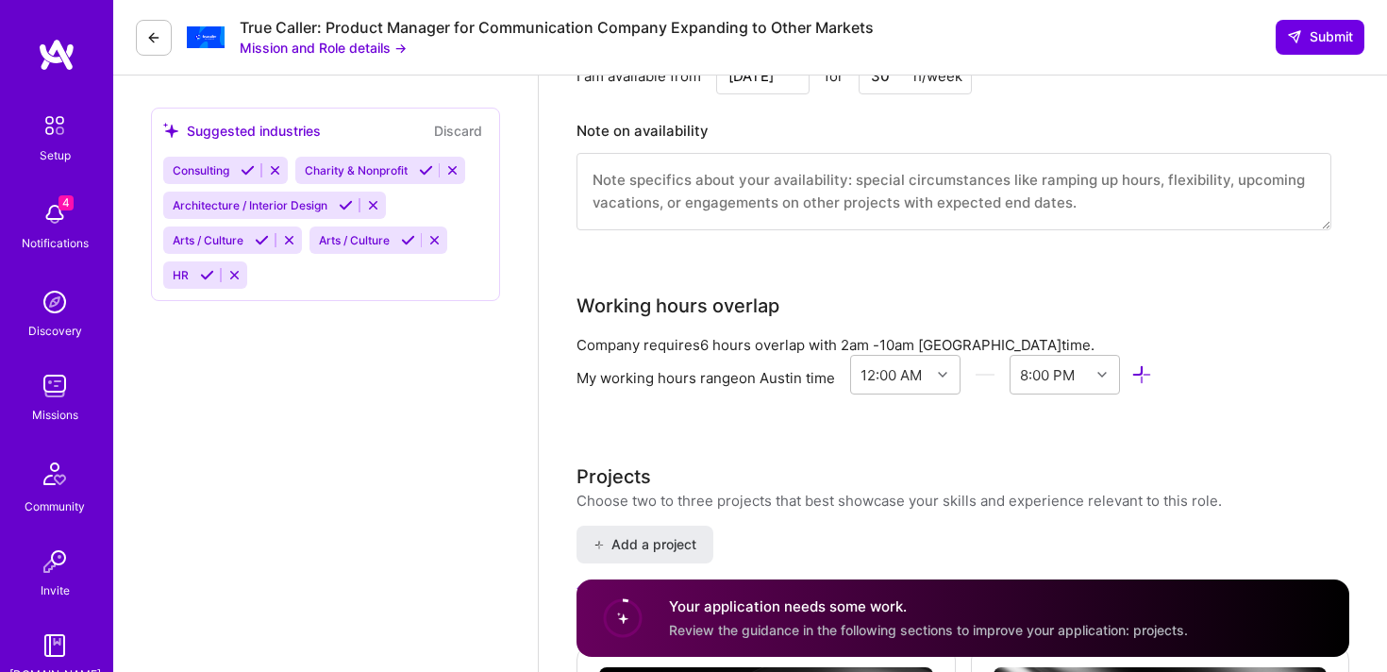
type input "100"
click at [754, 183] on textarea at bounding box center [954, 191] width 755 height 77
paste textarea "I can start [DATE] at 30 hours/week with flexibility to scale up if needed. My …"
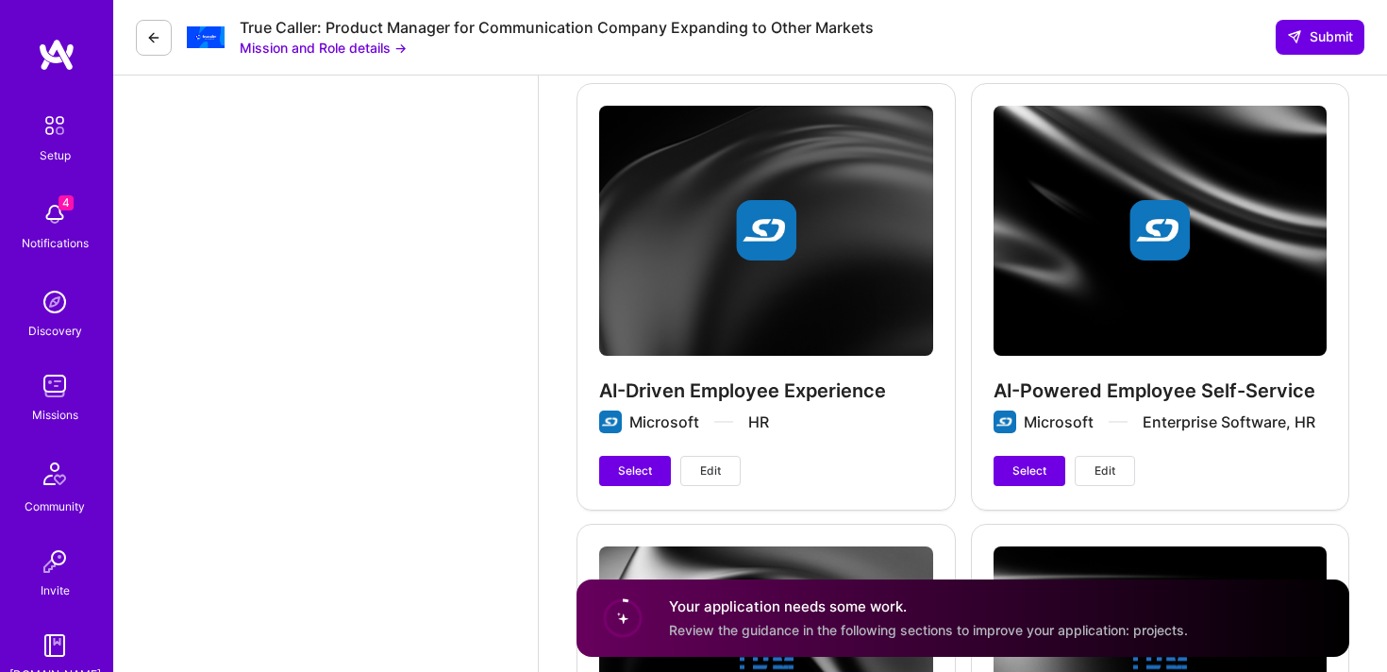
scroll to position [2339, 0]
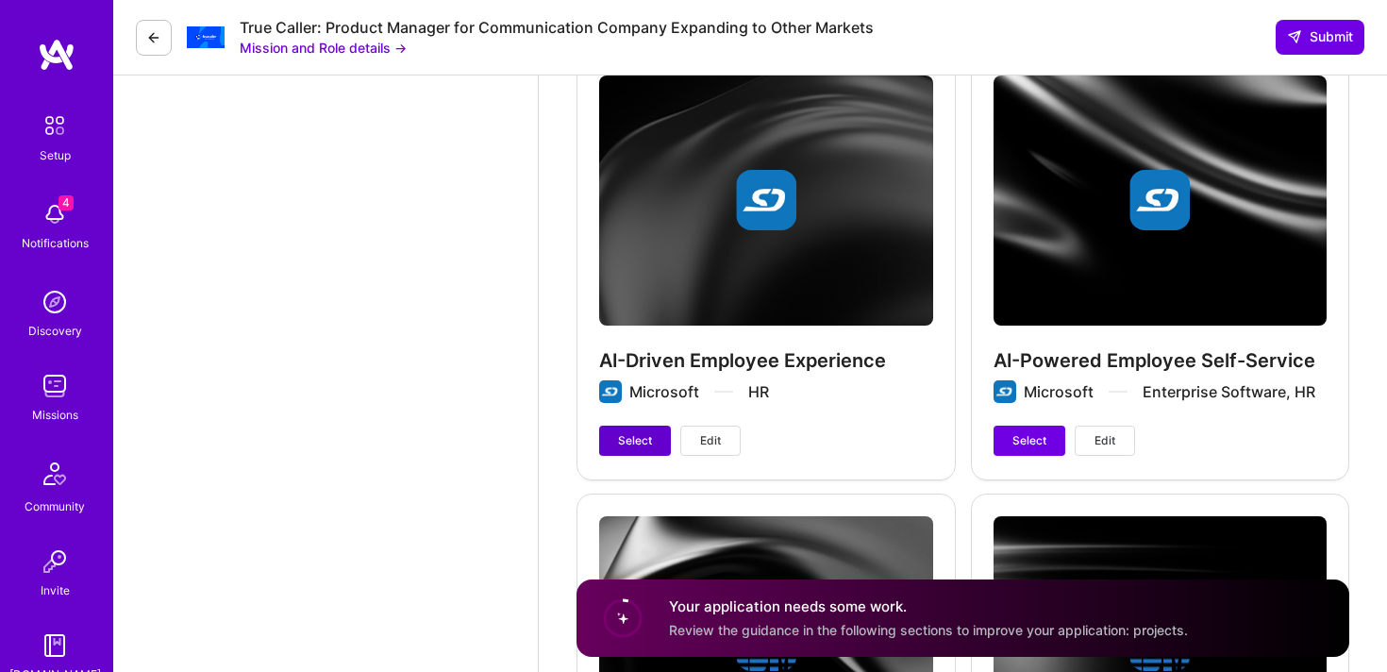
type textarea "I can start [DATE] at 30 hours/week with flexibility to scale up if needed. My …"
click at [649, 443] on span "Select" at bounding box center [635, 440] width 34 height 17
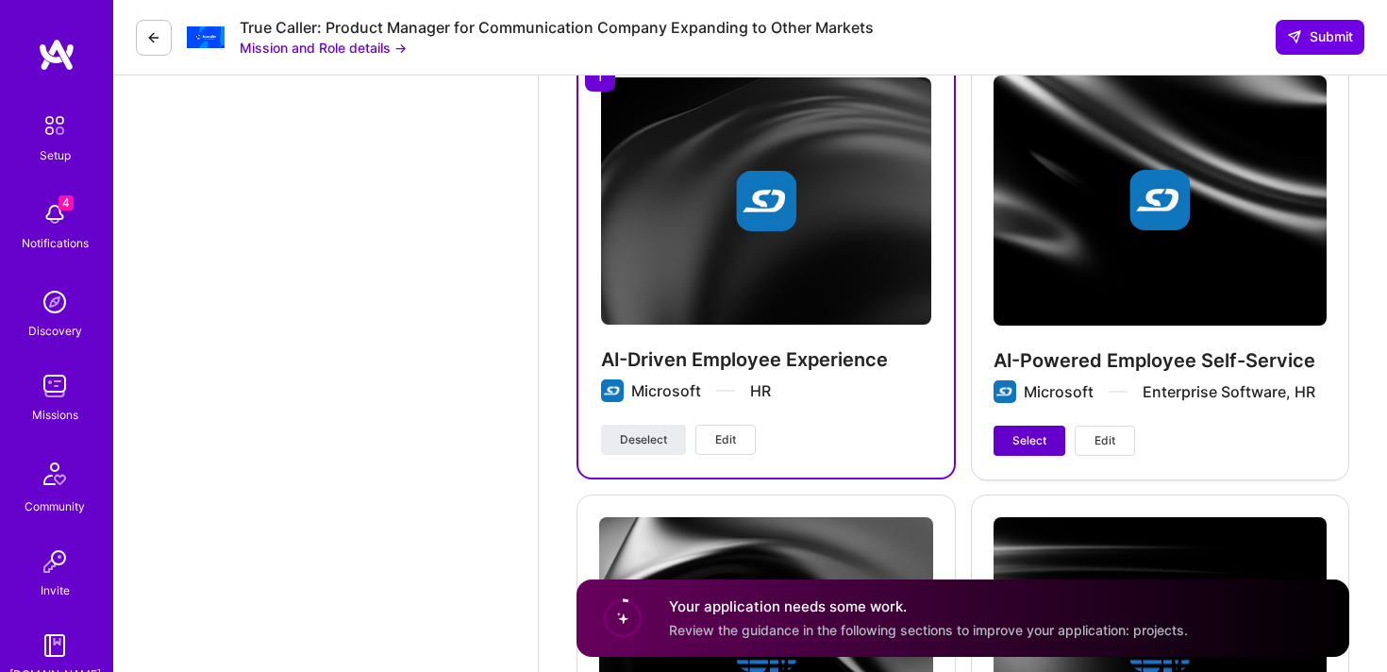
click at [1051, 441] on button "Select" at bounding box center [1030, 441] width 72 height 30
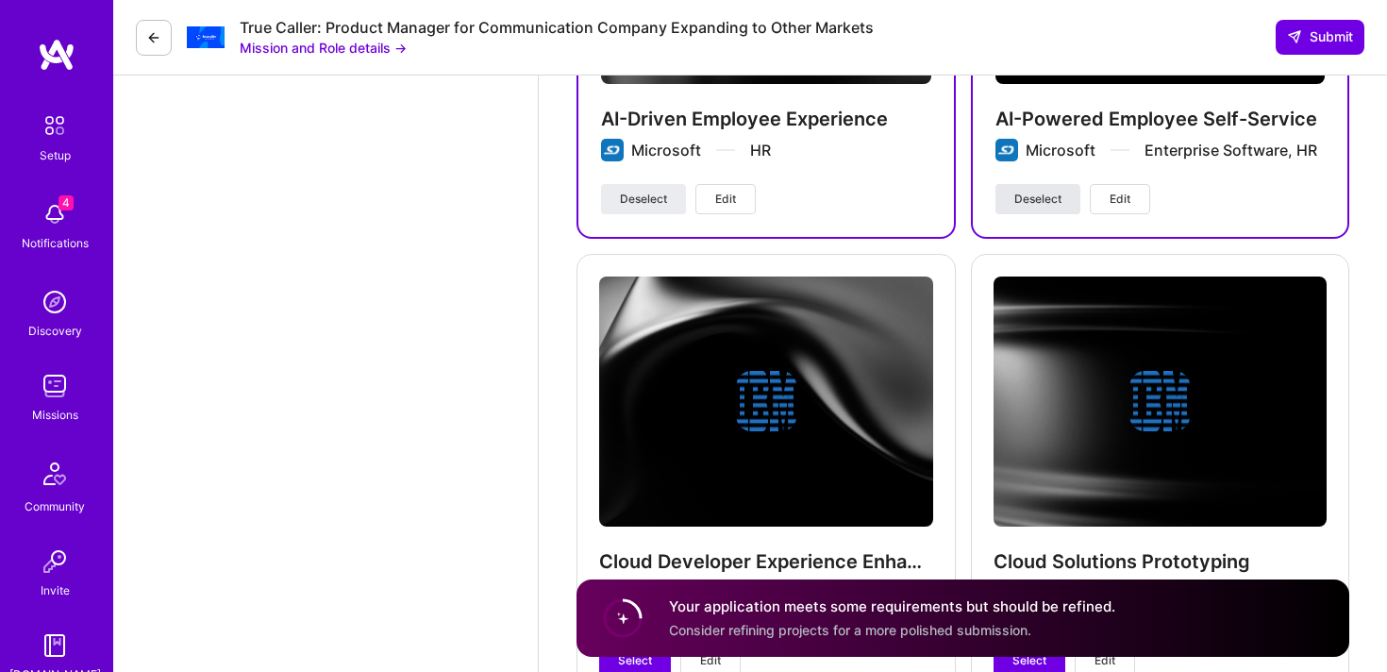
scroll to position [2740, 0]
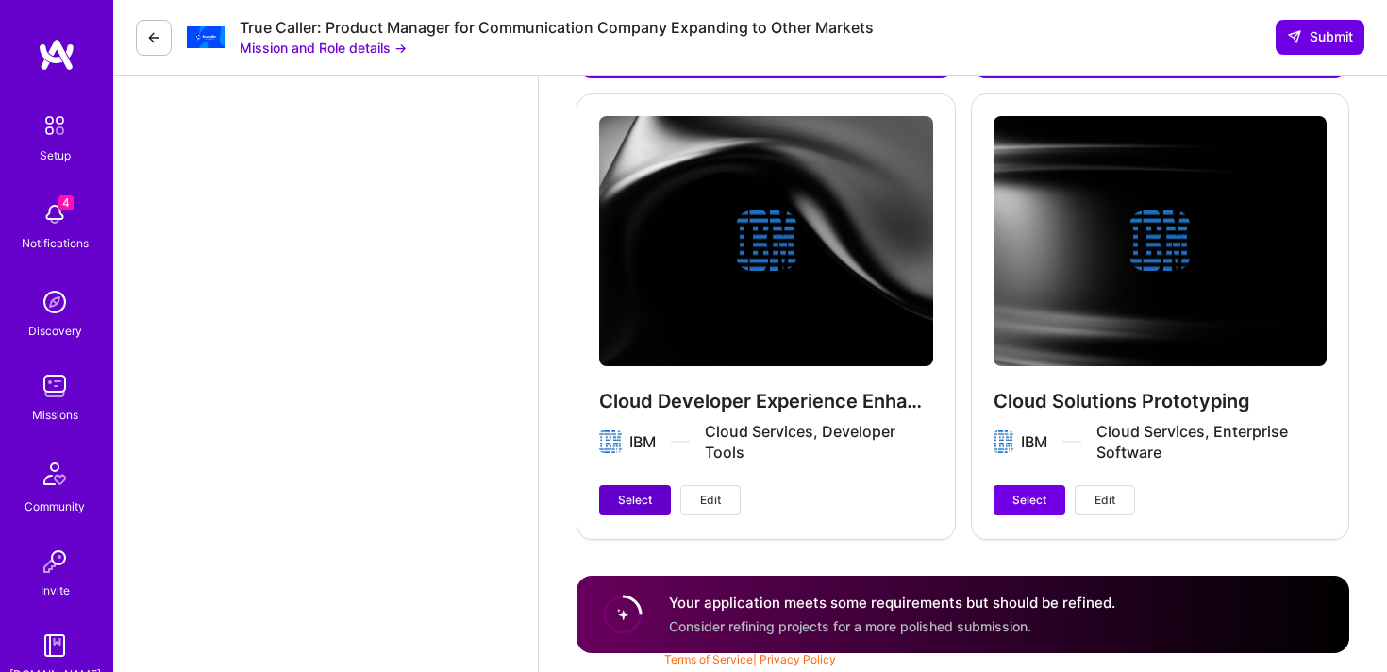
click at [639, 491] on button "Select" at bounding box center [635, 500] width 72 height 30
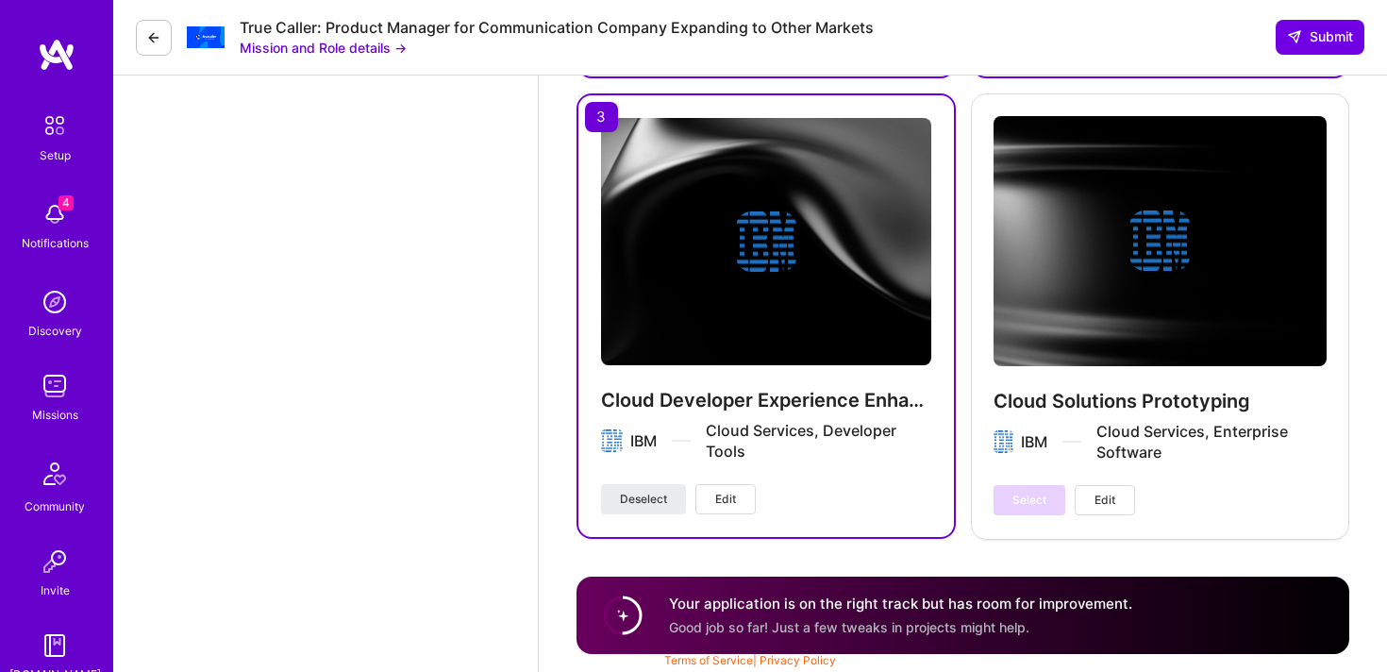
scroll to position [2741, 0]
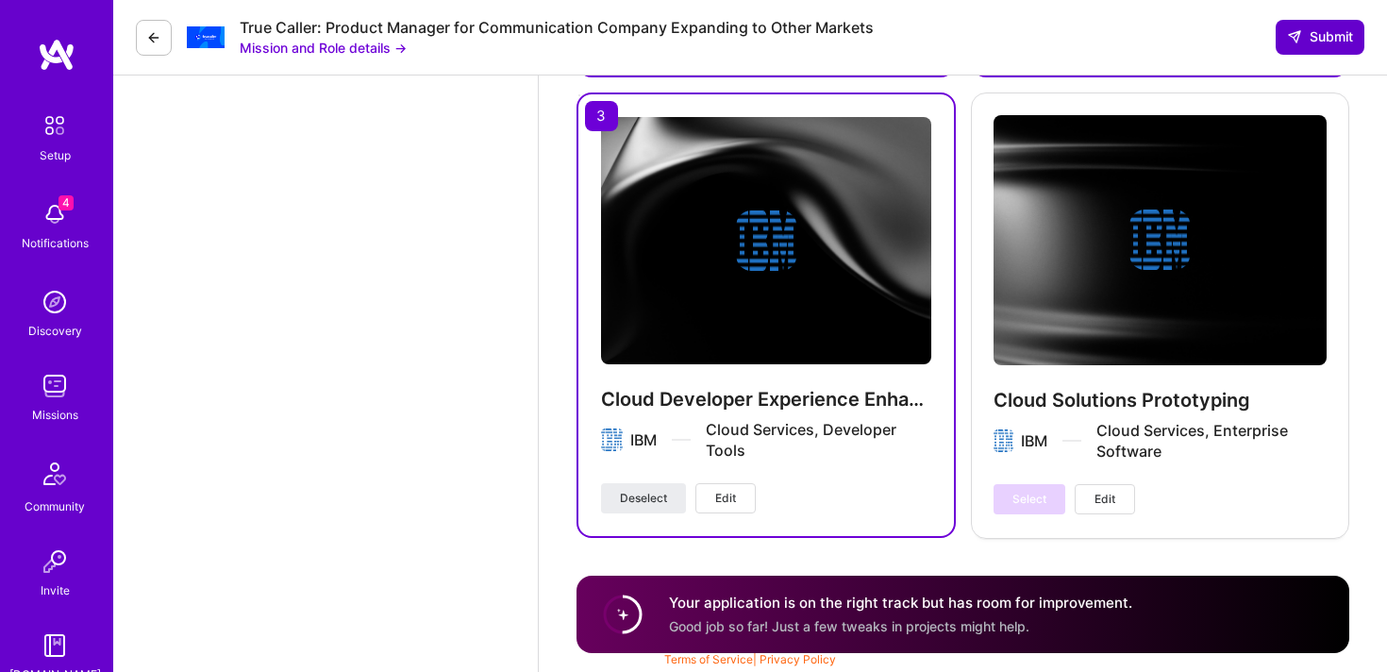
click at [1330, 30] on span "Submit" at bounding box center [1320, 36] width 66 height 19
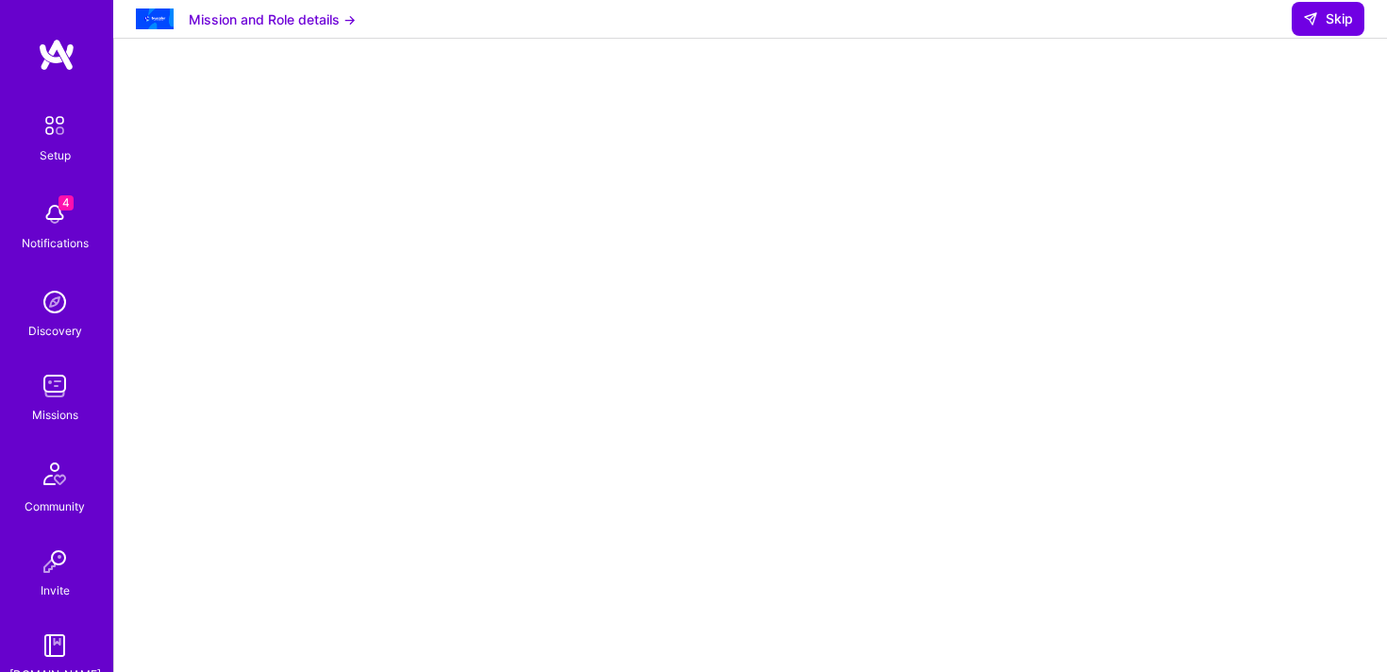
scroll to position [390, 0]
select select "US"
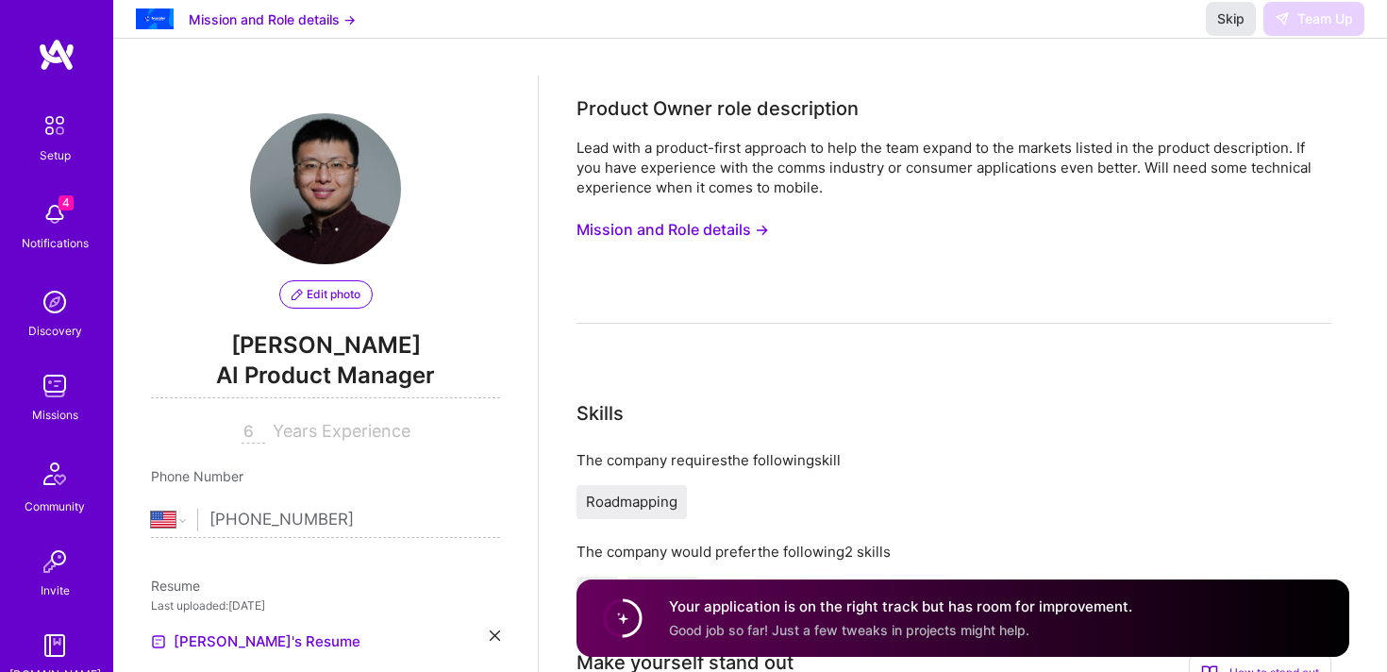
click at [1223, 28] on span "Skip" at bounding box center [1230, 18] width 27 height 19
click at [1232, 28] on span "Skip" at bounding box center [1230, 18] width 27 height 19
click at [1333, 35] on div "Skip Team Up" at bounding box center [1285, 19] width 159 height 34
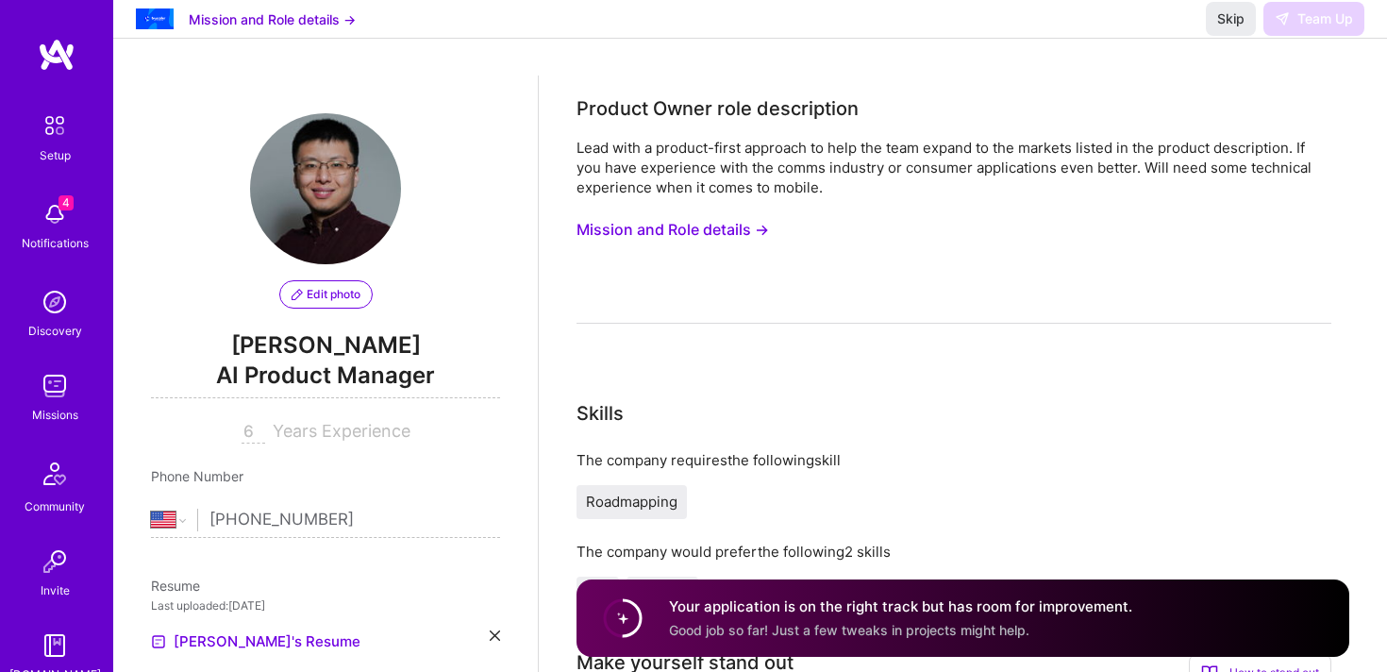
click at [736, 616] on div "Your application is on the right track but has room for improvement. Good job s…" at bounding box center [900, 617] width 463 height 43
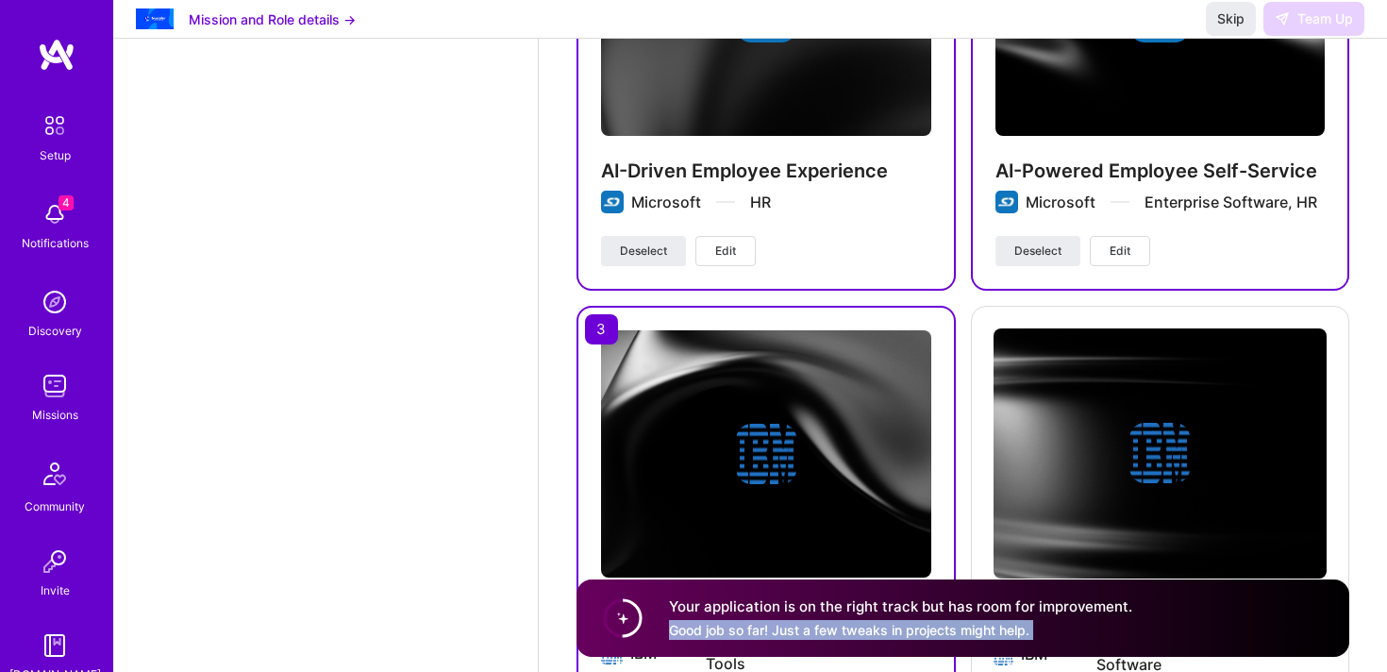
scroll to position [2571, 0]
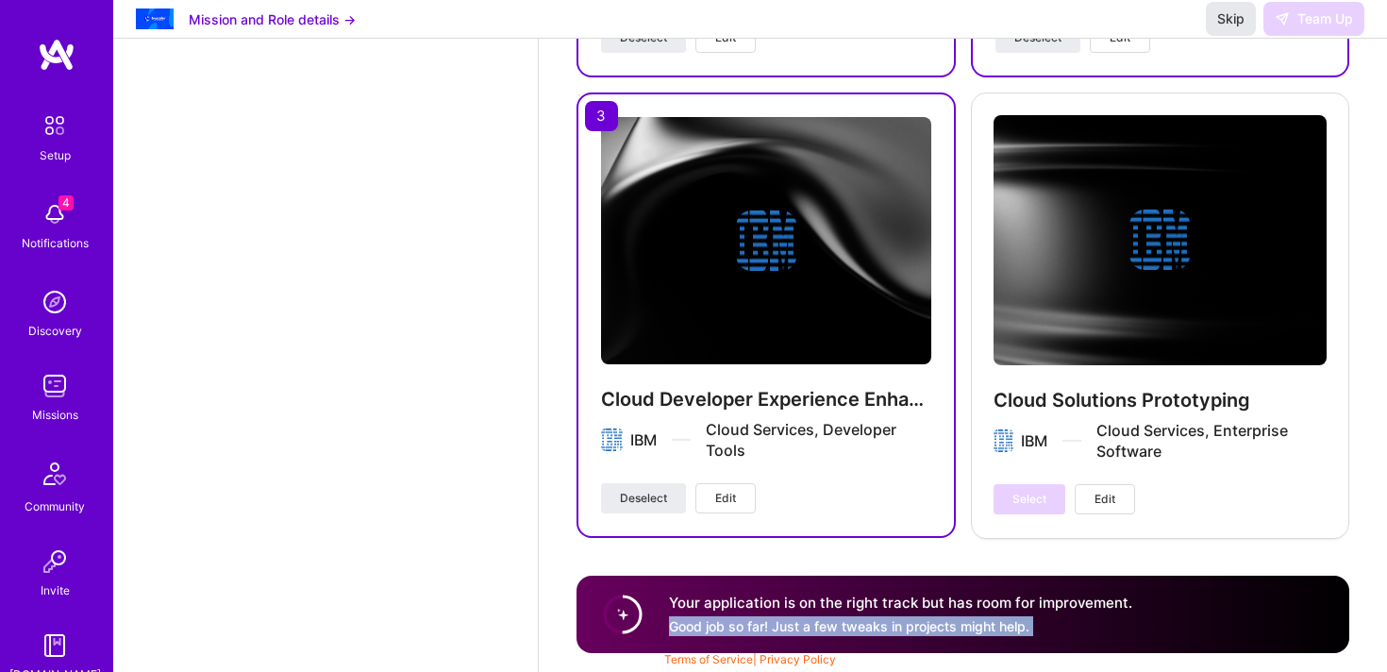
click at [1238, 28] on span "Skip" at bounding box center [1230, 18] width 27 height 19
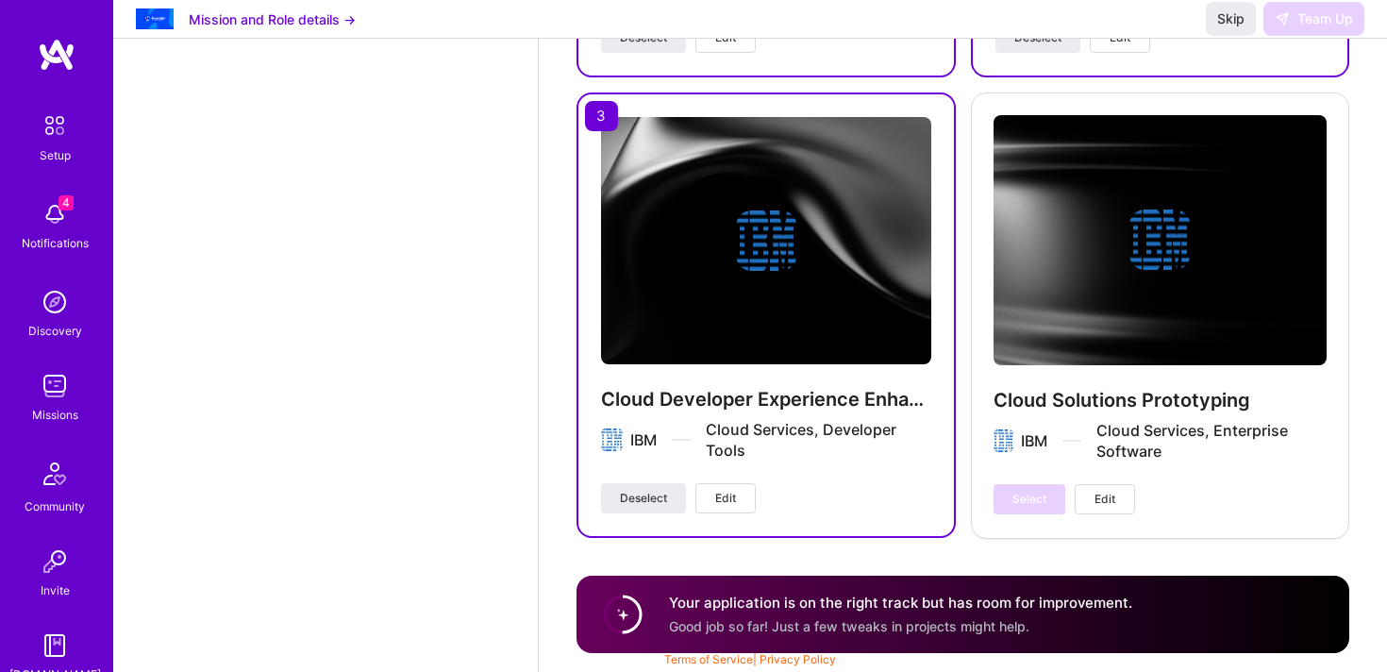
click at [1289, 36] on div "Skip Team Up" at bounding box center [1285, 19] width 159 height 34
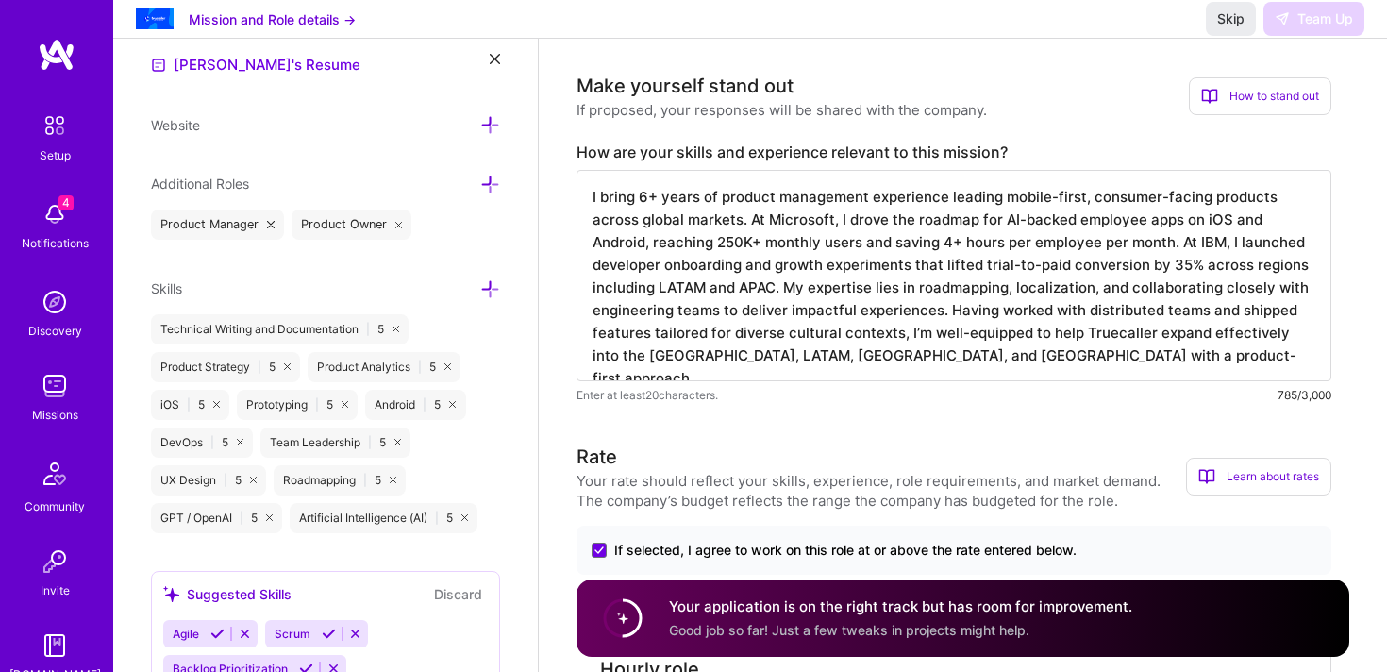
scroll to position [2, 0]
click at [838, 608] on h4 "Your application is on the right track but has room for improvement." at bounding box center [900, 606] width 463 height 20
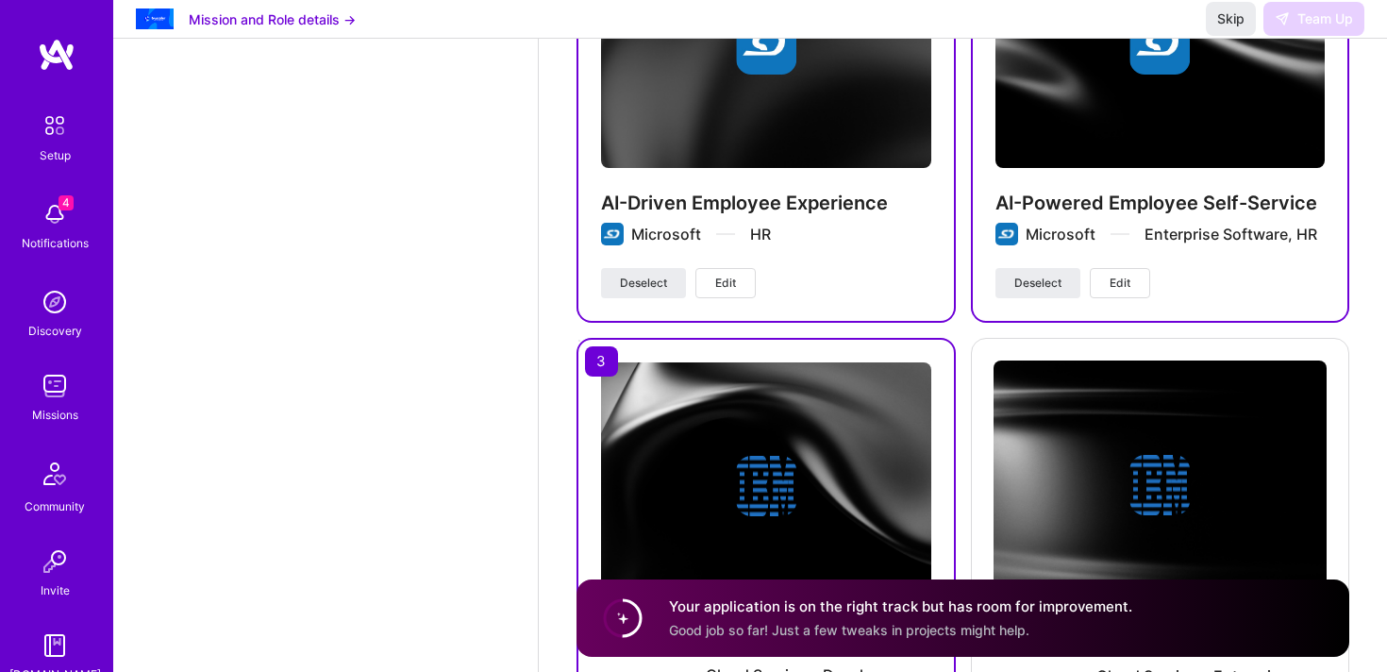
scroll to position [2571, 0]
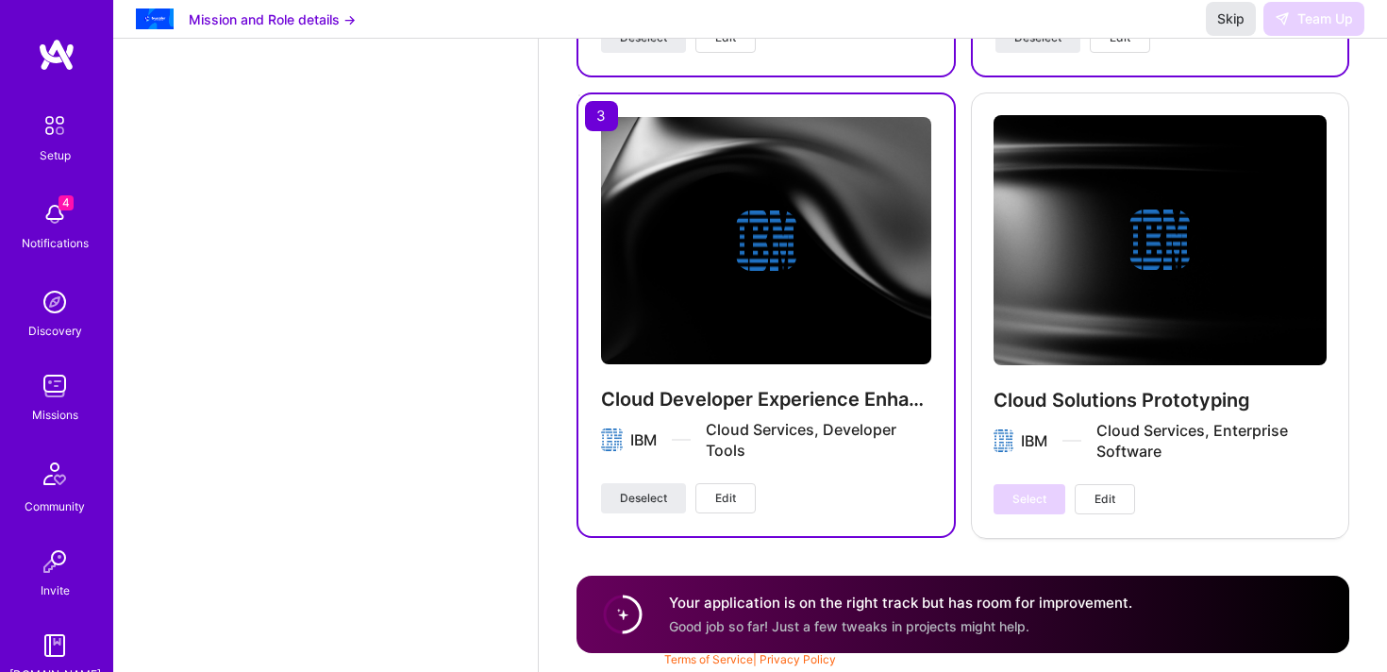
click at [1225, 28] on span "Skip" at bounding box center [1230, 18] width 27 height 19
click at [60, 388] on img at bounding box center [55, 386] width 38 height 38
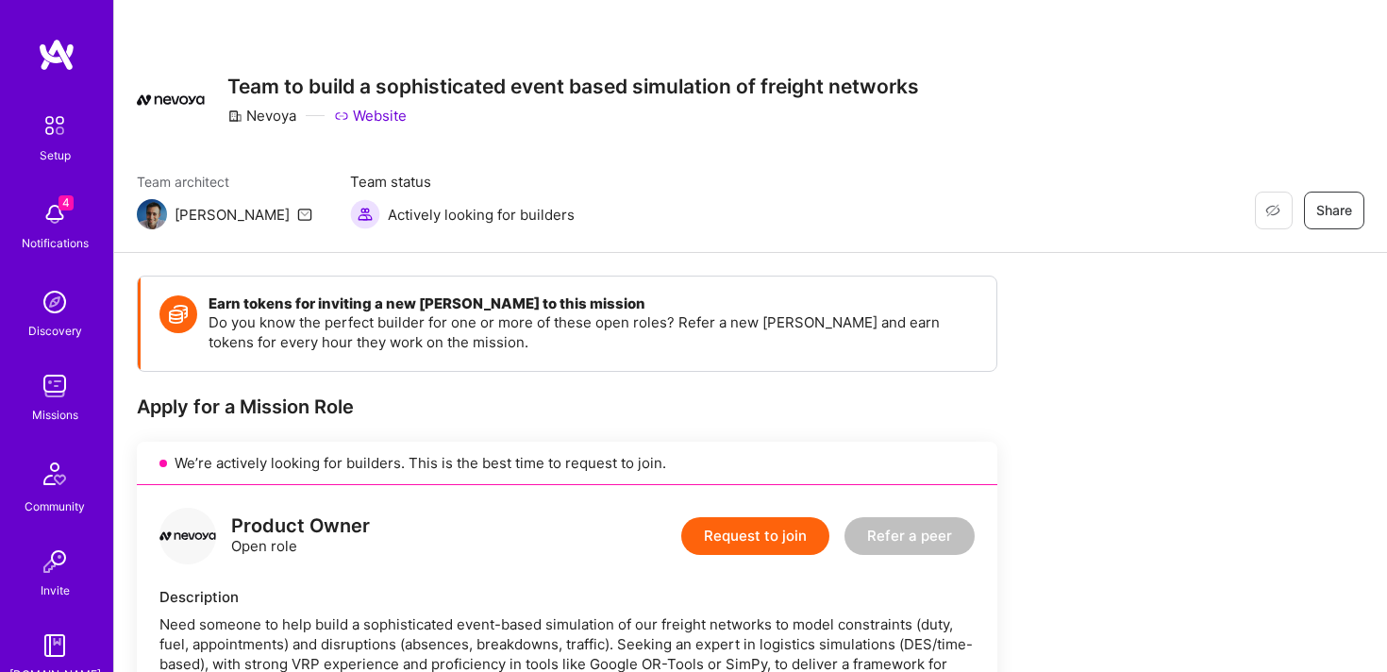
click at [763, 533] on button "Request to join" at bounding box center [755, 536] width 148 height 38
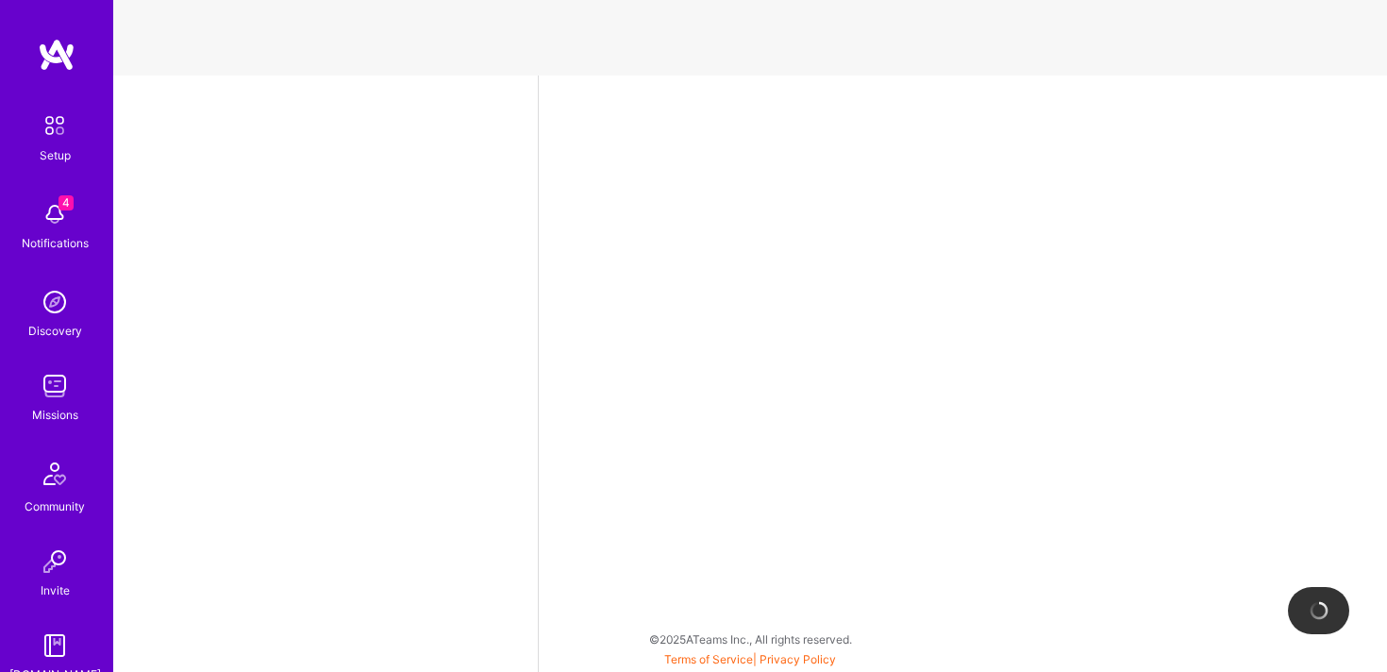
select select "US"
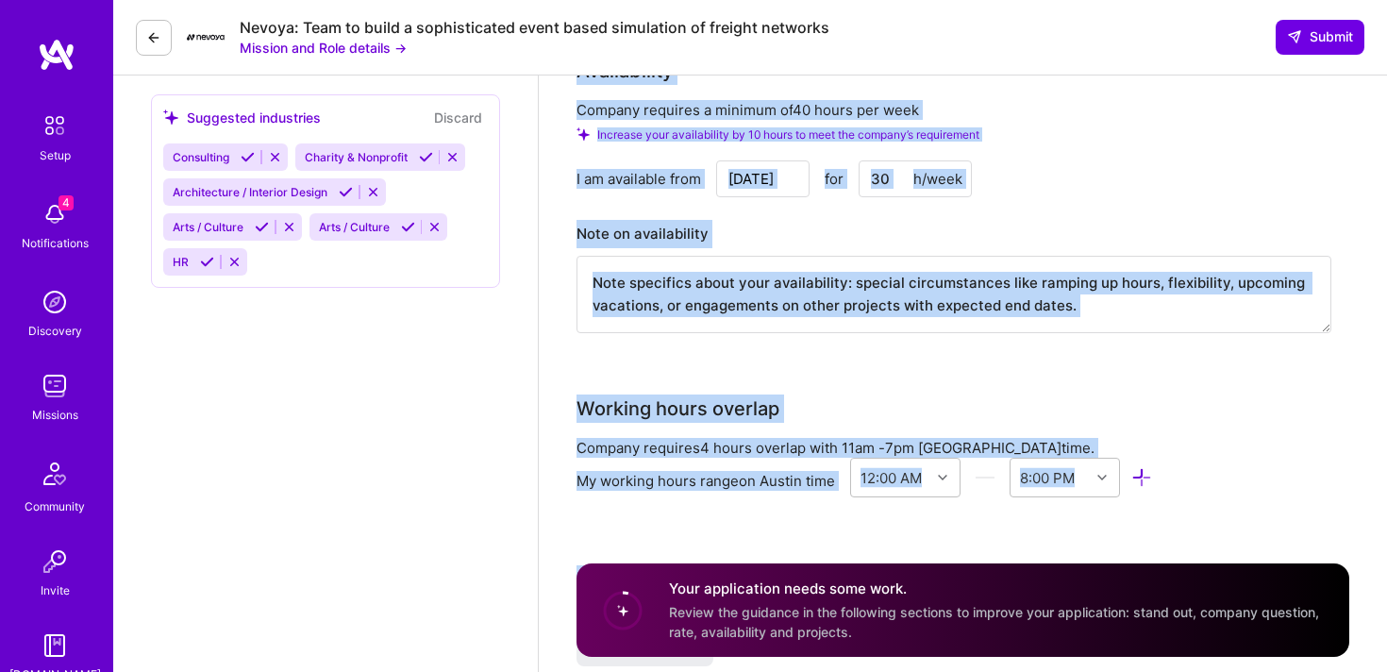
scroll to position [2668, 0]
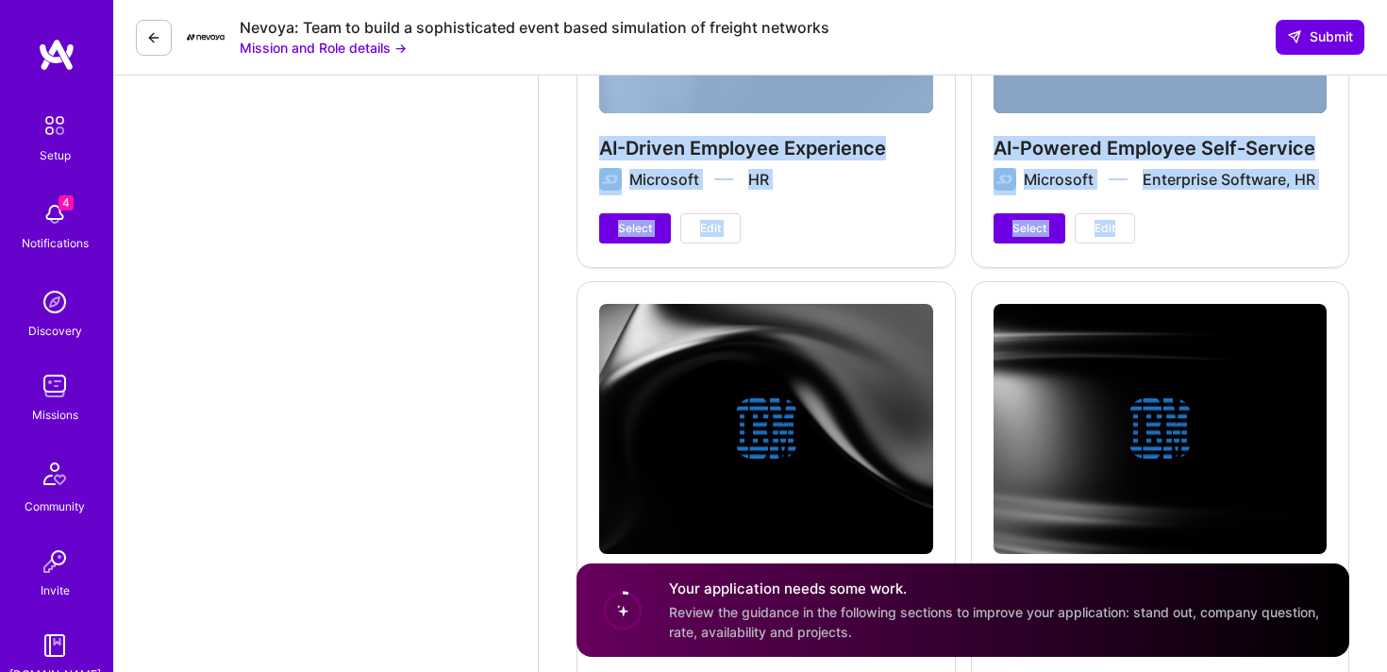
drag, startPoint x: 574, startPoint y: 93, endPoint x: 1071, endPoint y: 236, distance: 517.3
copy div "Product Owner role description Need someone to help build a sophisticated event…"
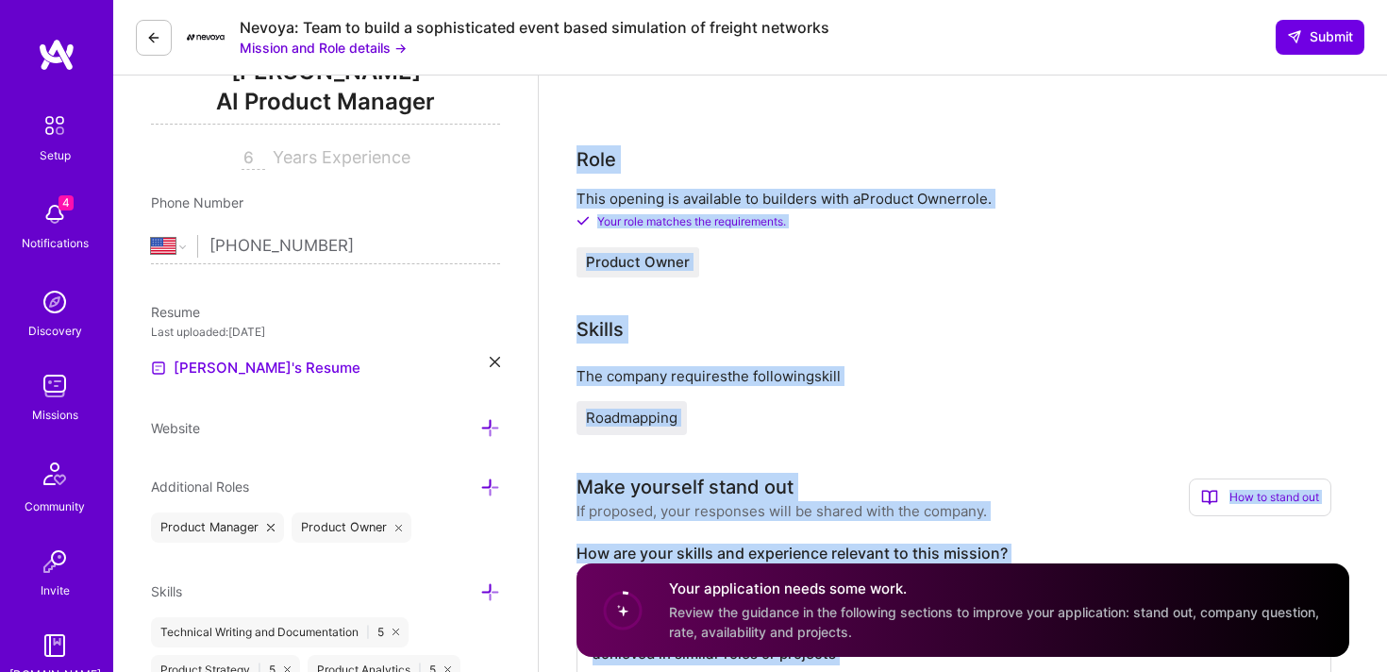
scroll to position [0, 0]
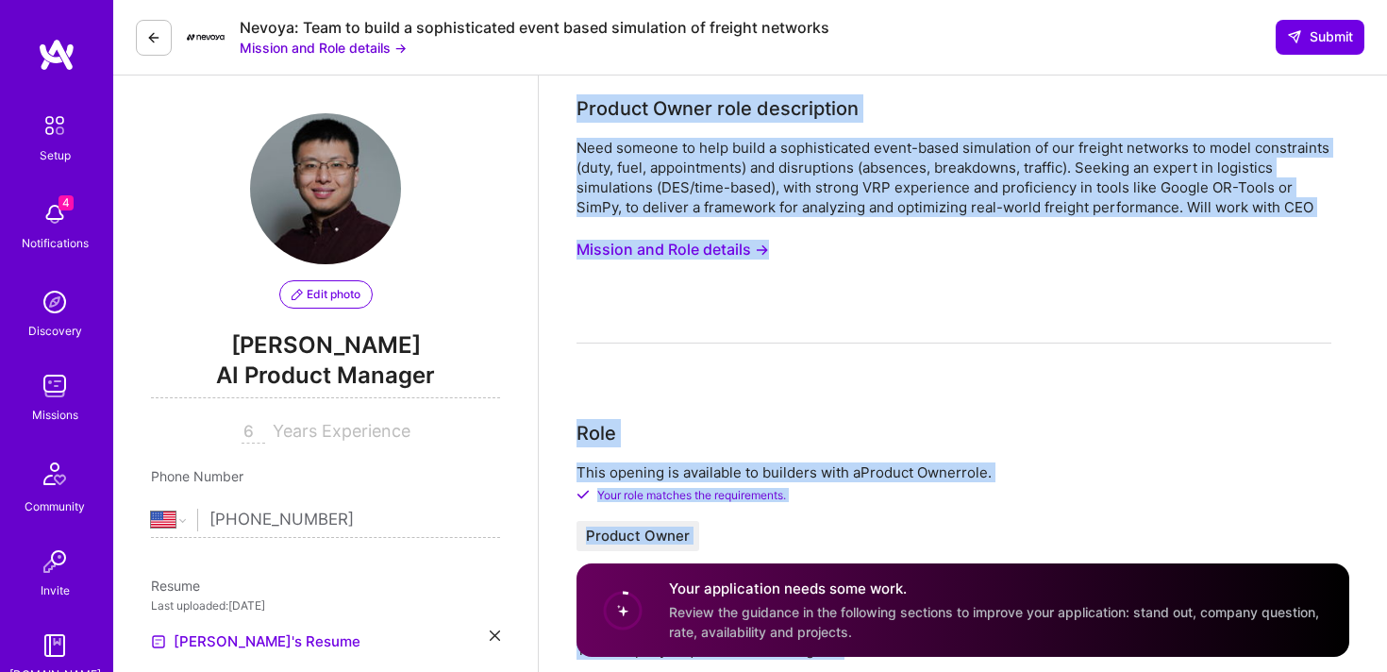
click at [309, 47] on button "Mission and Role details →" at bounding box center [323, 48] width 167 height 20
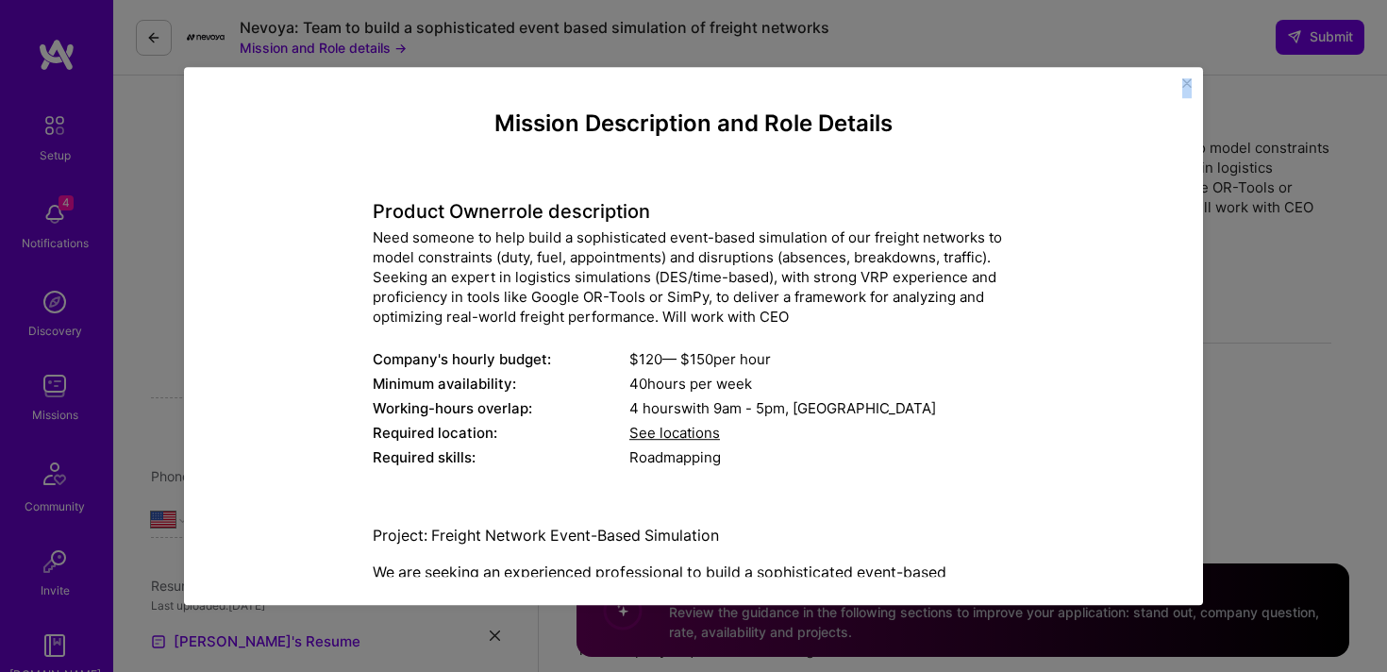
scroll to position [538, 0]
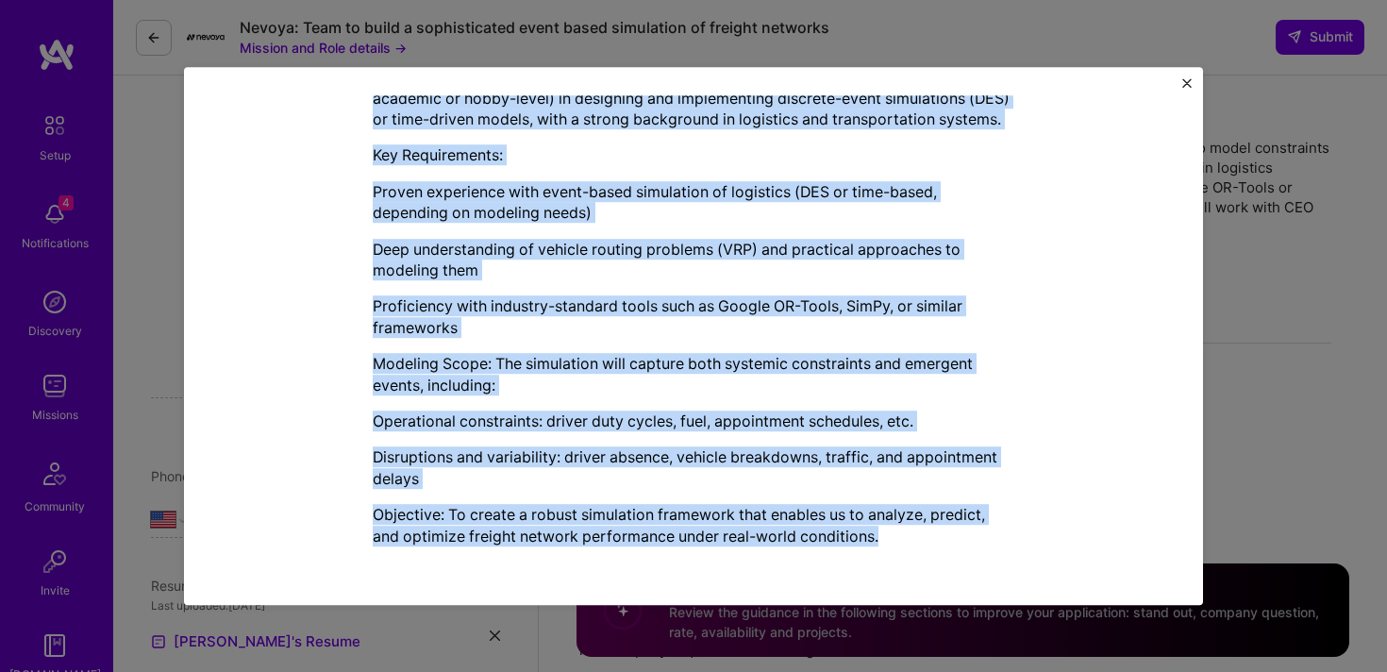
drag, startPoint x: 487, startPoint y: 100, endPoint x: 969, endPoint y: 576, distance: 677.2
click at [969, 576] on div "Mission Description and Role Details Product Owner role description Need someon…" at bounding box center [693, 335] width 962 height 481
copy div "Mission Description and Role Details Product Owner role description Need someon…"
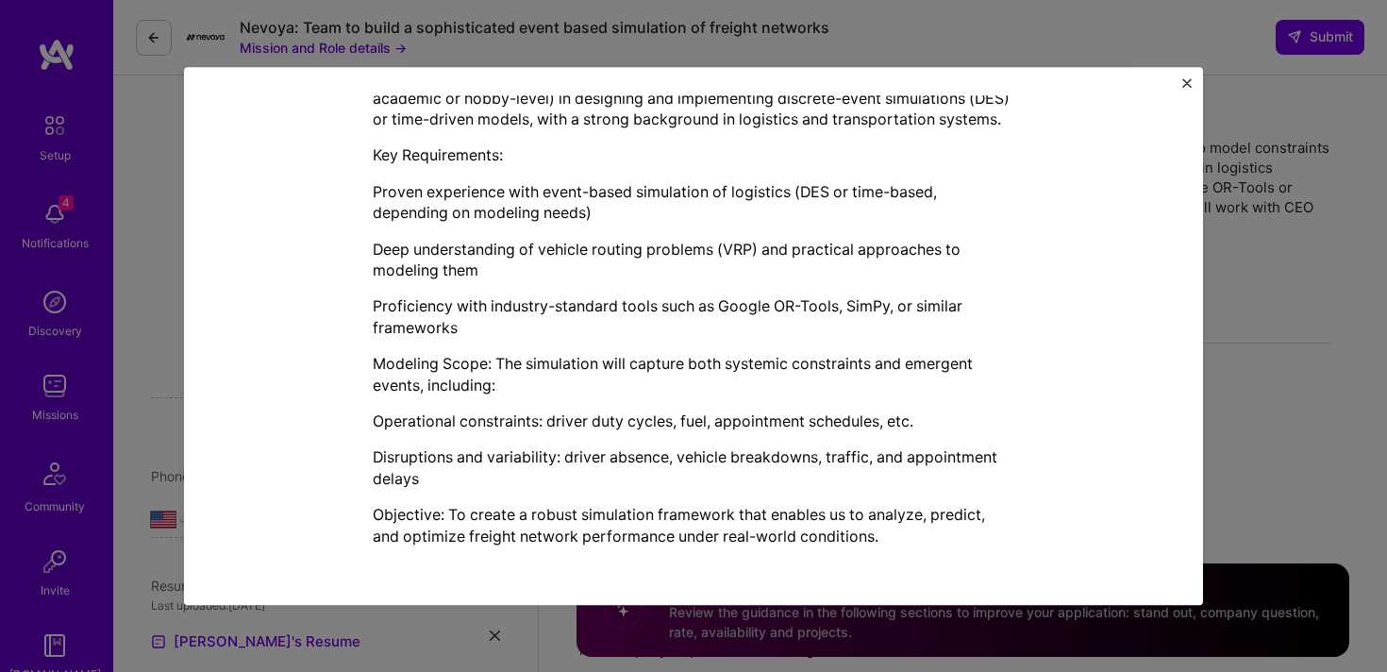
click at [1278, 327] on div "Mission Description and Role Details Product Owner role description Need someon…" at bounding box center [693, 336] width 1387 height 672
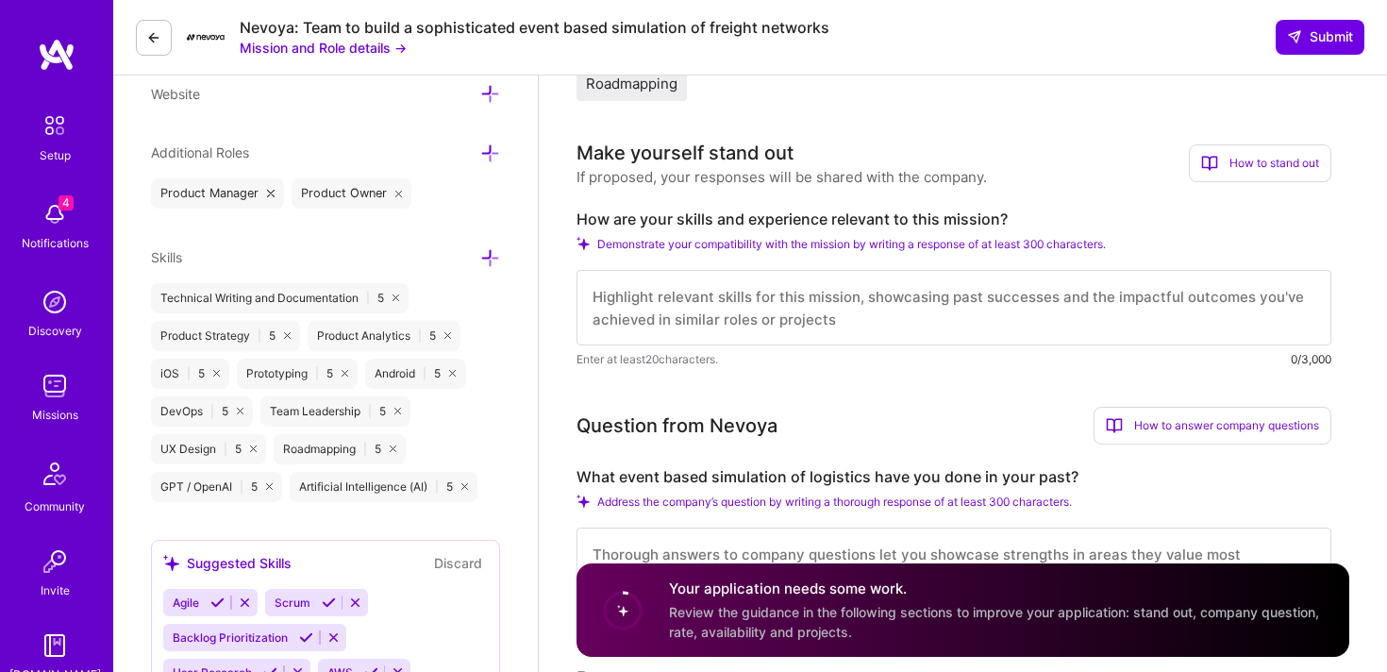
scroll to position [1, 0]
